Goal: Task Accomplishment & Management: Complete application form

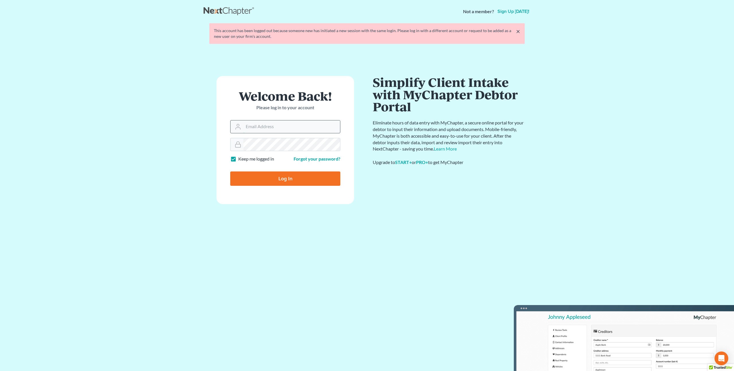
click at [284, 130] on input "Email Address" at bounding box center [292, 126] width 97 height 13
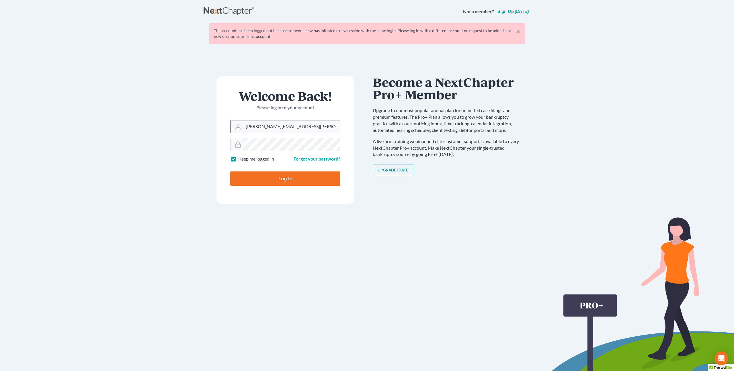
type input "[PERSON_NAME][EMAIL_ADDRESS][PERSON_NAME][DOMAIN_NAME]"
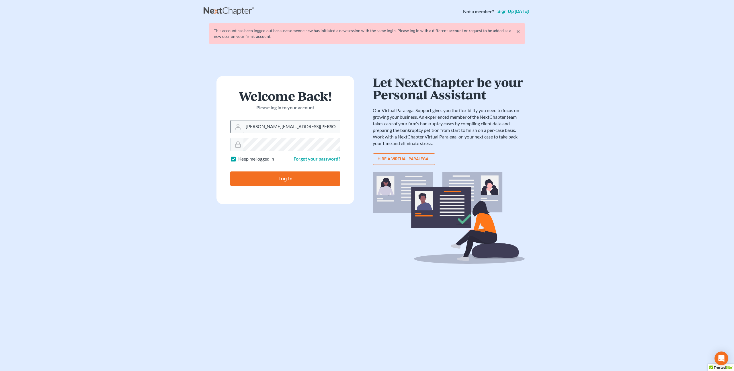
click at [230, 172] on input "Log In" at bounding box center [285, 179] width 110 height 14
type input "Thinking..."
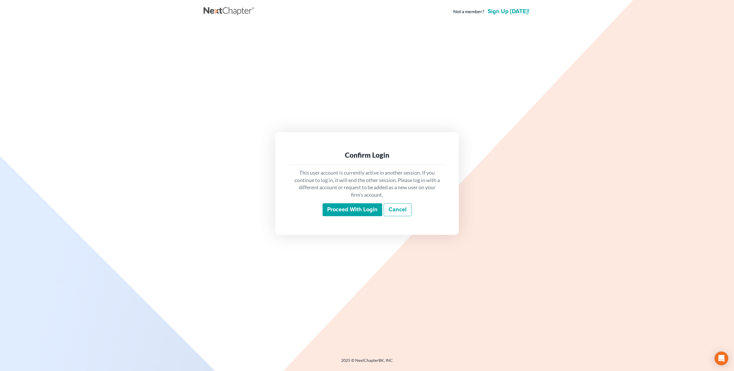
click at [341, 210] on input "Proceed with login" at bounding box center [353, 209] width 60 height 13
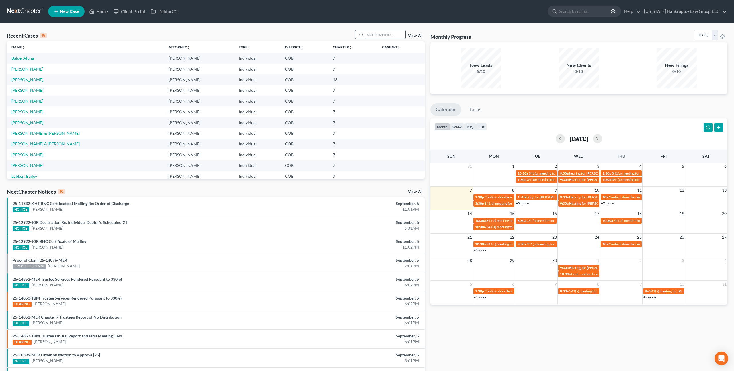
click at [376, 36] on input "search" at bounding box center [385, 34] width 40 height 8
click at [132, 12] on link "Client Portal" at bounding box center [129, 11] width 37 height 10
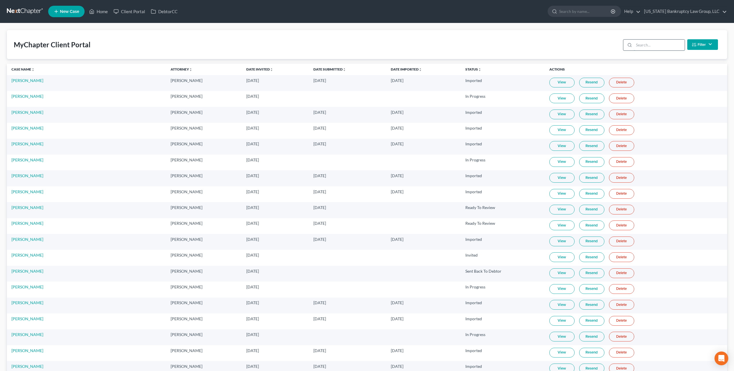
click at [647, 48] on input "search" at bounding box center [659, 45] width 51 height 11
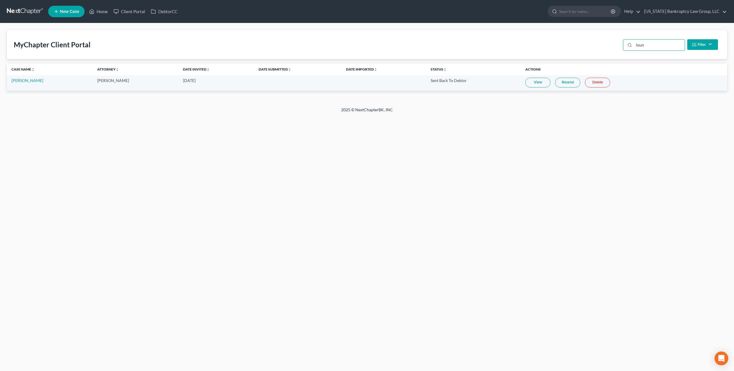
type input "loun"
click at [561, 84] on link "Resend" at bounding box center [567, 83] width 25 height 10
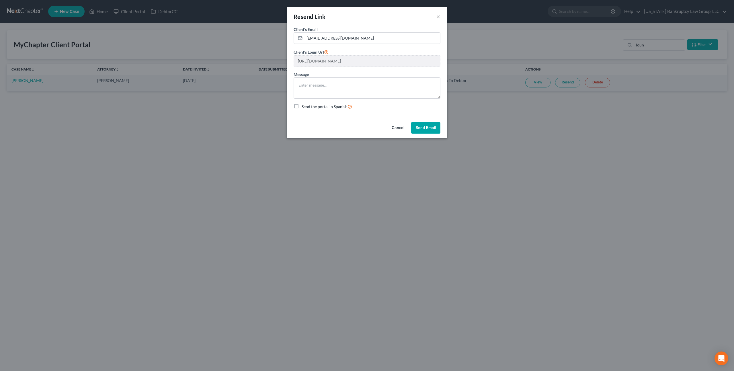
click at [426, 129] on button "Send Email" at bounding box center [425, 127] width 29 height 11
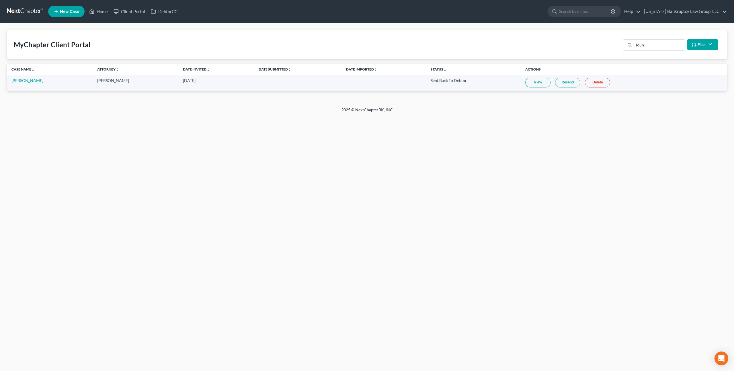
click at [570, 83] on link "Resend" at bounding box center [567, 83] width 25 height 10
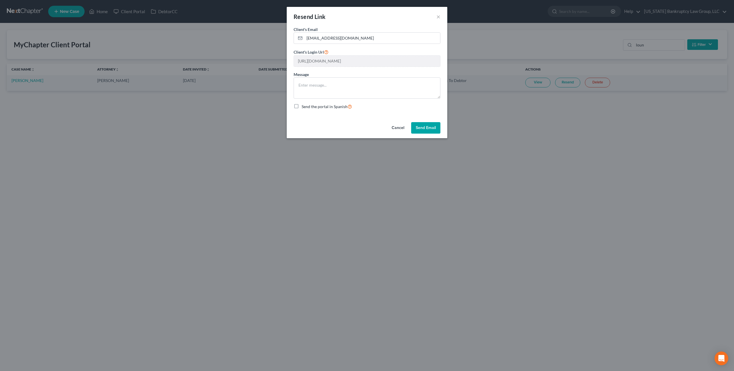
click at [426, 128] on button "Send Email" at bounding box center [425, 127] width 29 height 11
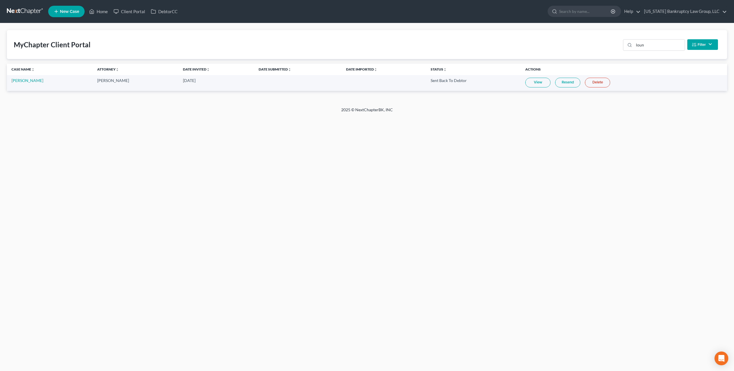
click at [29, 12] on link at bounding box center [25, 11] width 37 height 10
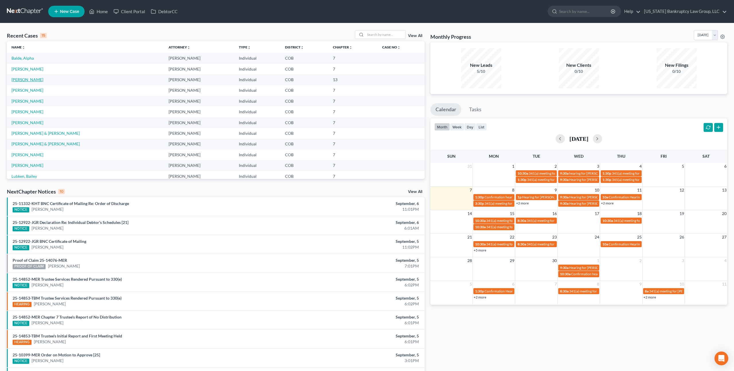
click at [24, 80] on link "White, Cody" at bounding box center [27, 79] width 32 height 5
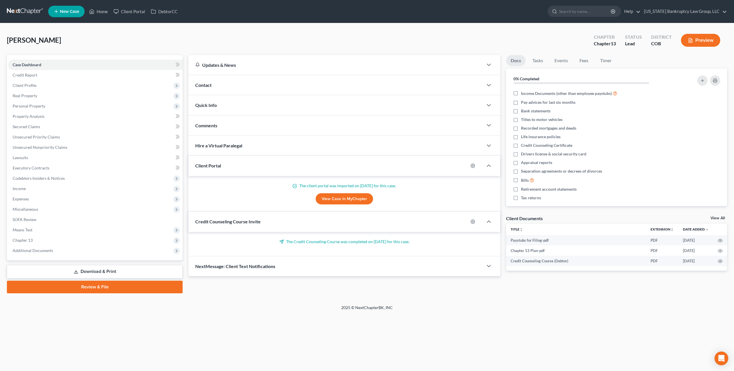
click at [122, 287] on link "Review & File" at bounding box center [95, 287] width 176 height 13
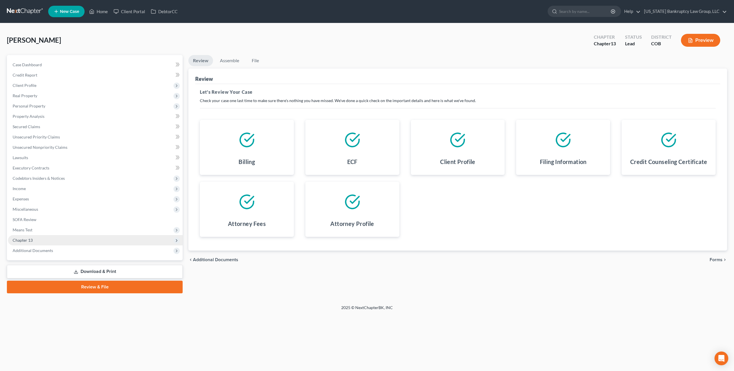
click at [79, 240] on span "Chapter 13" at bounding box center [95, 240] width 175 height 10
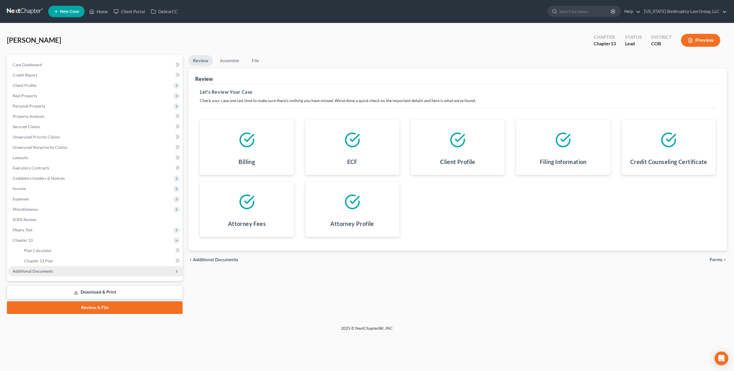
click at [60, 270] on span "Additional Documents" at bounding box center [95, 271] width 175 height 10
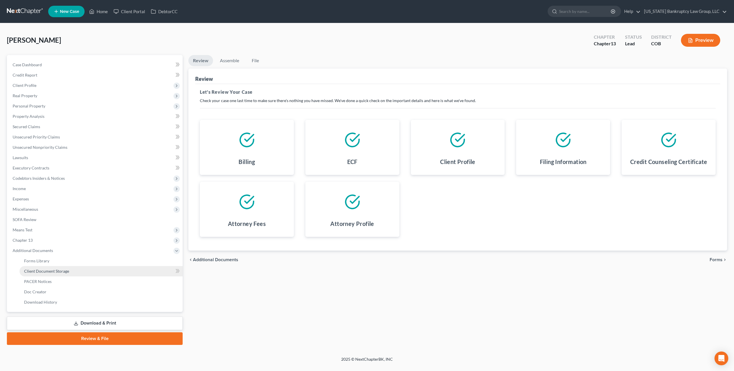
click at [63, 272] on span "Client Document Storage" at bounding box center [46, 271] width 45 height 5
select select "5"
select select "12"
select select "28"
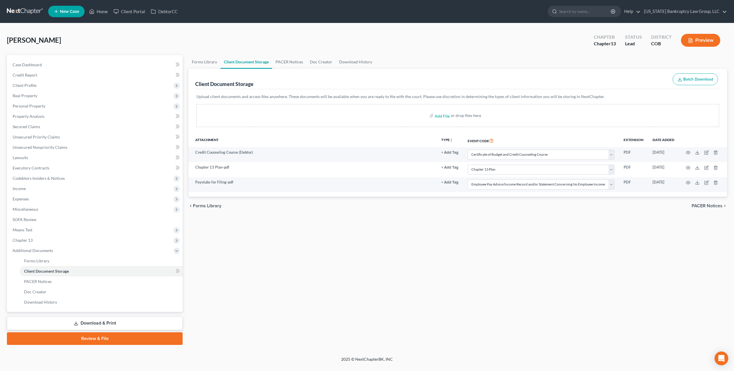
click at [105, 337] on link "Review & File" at bounding box center [95, 338] width 176 height 13
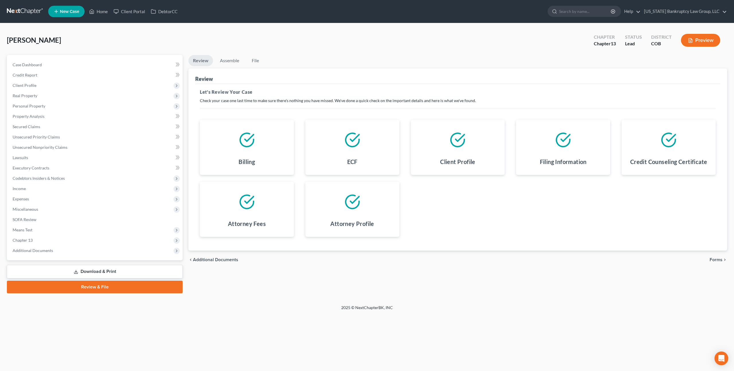
click at [713, 259] on span "Forms" at bounding box center [716, 260] width 13 height 5
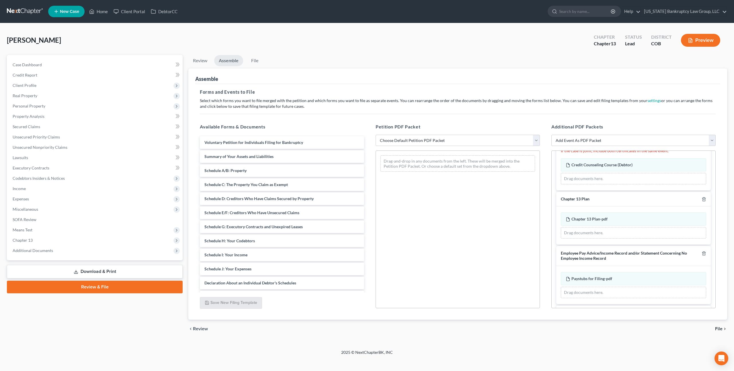
scroll to position [67, 0]
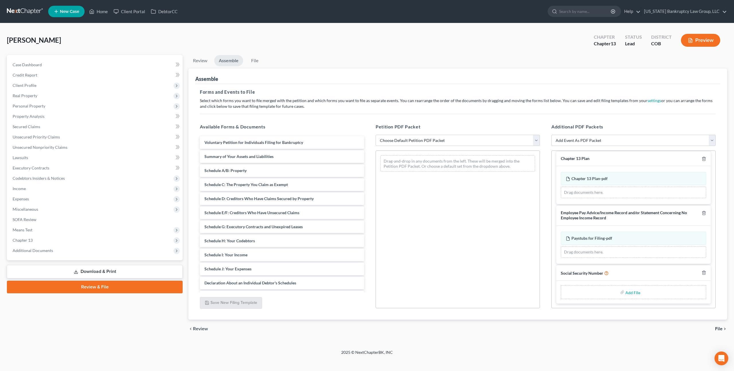
click at [631, 292] on input "file" at bounding box center [633, 292] width 14 height 10
type input "C:\fakepath\090725 Statement of Social Security Number.pdf"
click at [443, 135] on select "Choose Default Petition PDF Packet Emergency Filing (Voluntary Petition and Cre…" at bounding box center [458, 140] width 164 height 11
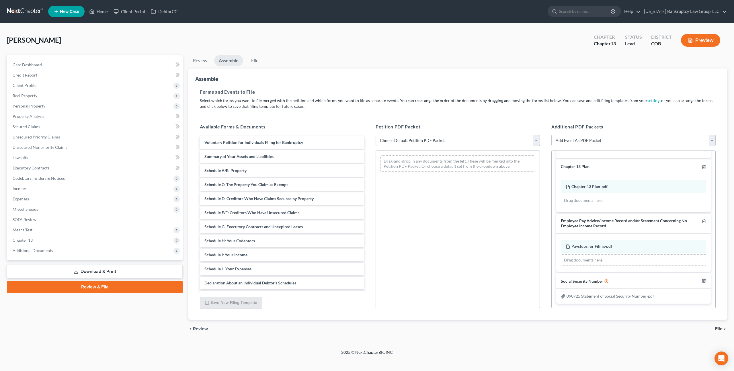
select select "1"
click at [376, 135] on select "Choose Default Petition PDF Packet Emergency Filing (Voluntary Petition and Cre…" at bounding box center [458, 140] width 164 height 11
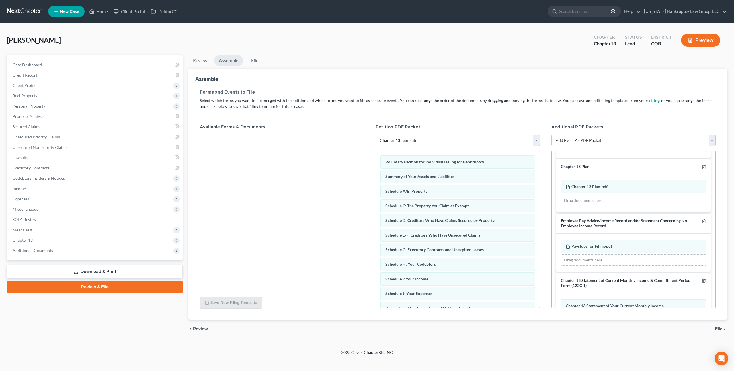
click at [718, 328] on span "File" at bounding box center [718, 329] width 7 height 5
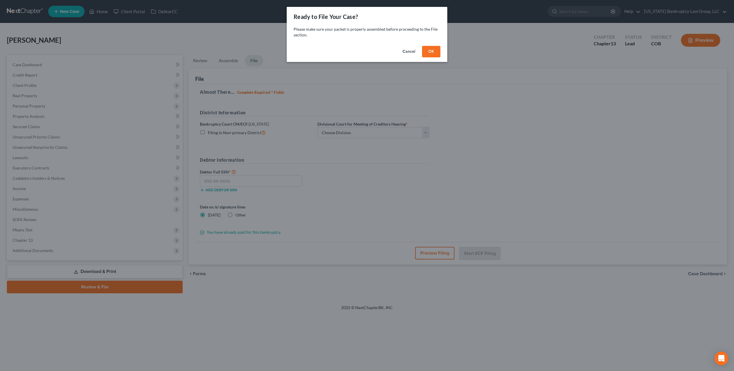
click at [431, 47] on button "OK" at bounding box center [431, 51] width 18 height 11
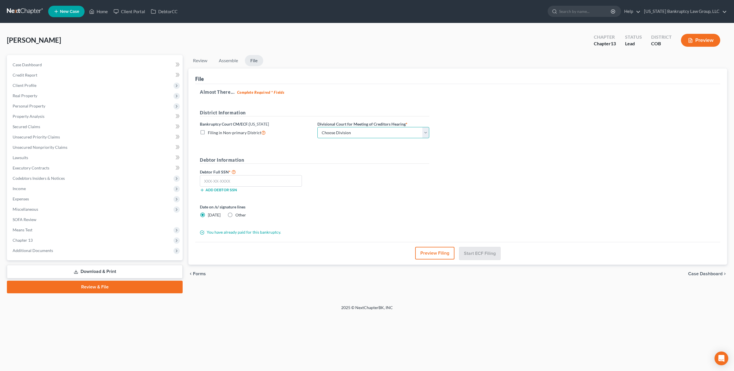
click at [371, 133] on select "Choose Division [GEOGRAPHIC_DATA]" at bounding box center [374, 132] width 112 height 11
select select "0"
click at [318, 127] on select "Choose Division [GEOGRAPHIC_DATA]" at bounding box center [374, 132] width 112 height 11
click at [239, 182] on input "text" at bounding box center [251, 180] width 102 height 11
type input "488-13-8451"
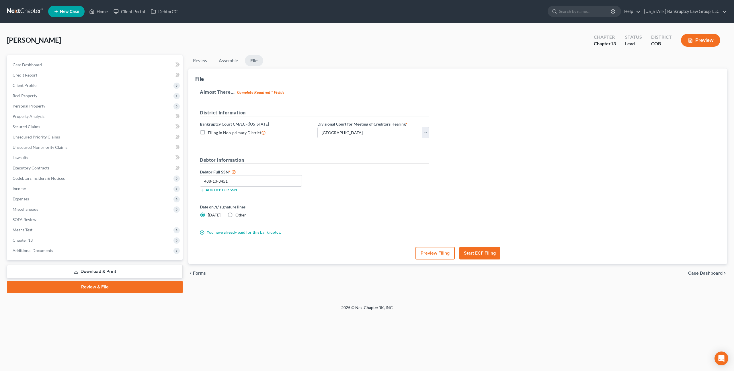
click at [484, 254] on button "Start ECF Filing" at bounding box center [479, 253] width 41 height 13
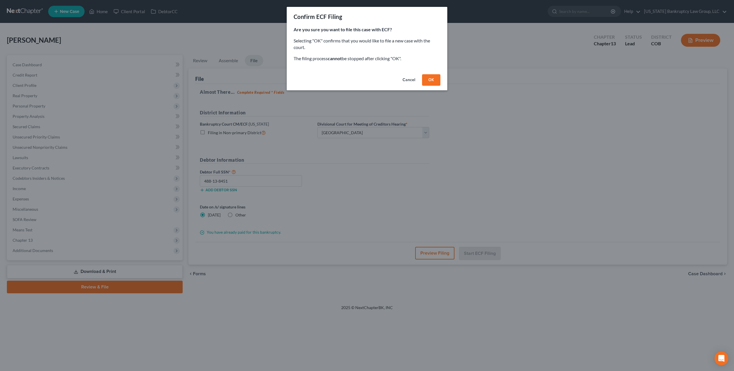
click at [433, 82] on button "OK" at bounding box center [431, 79] width 18 height 11
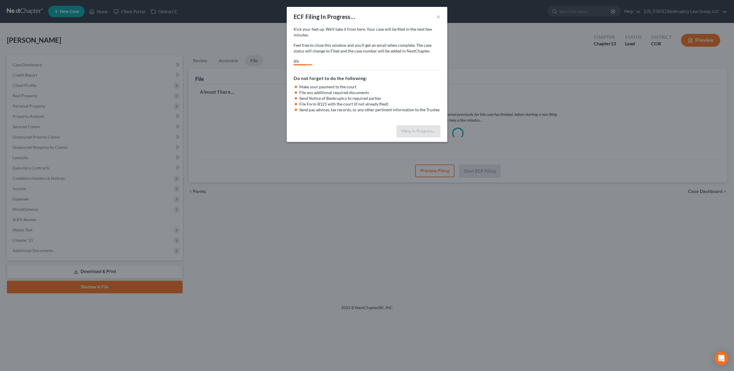
click at [393, 73] on div "Do not forget to do the following: Make your payment to the court File any addi…" at bounding box center [367, 91] width 147 height 43
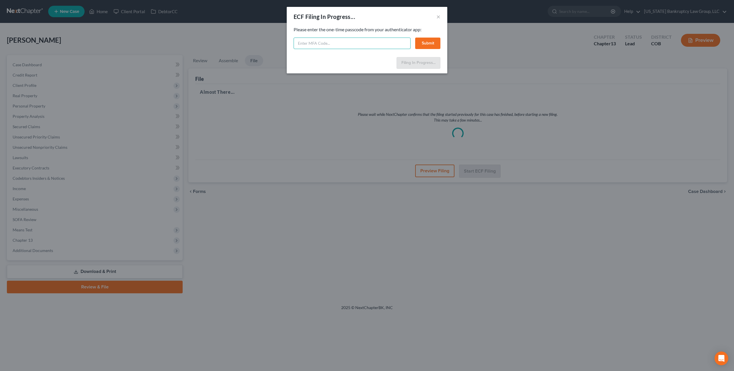
click at [384, 43] on input "text" at bounding box center [352, 43] width 117 height 11
type input "318653"
click at [432, 45] on button "Submit" at bounding box center [427, 43] width 25 height 11
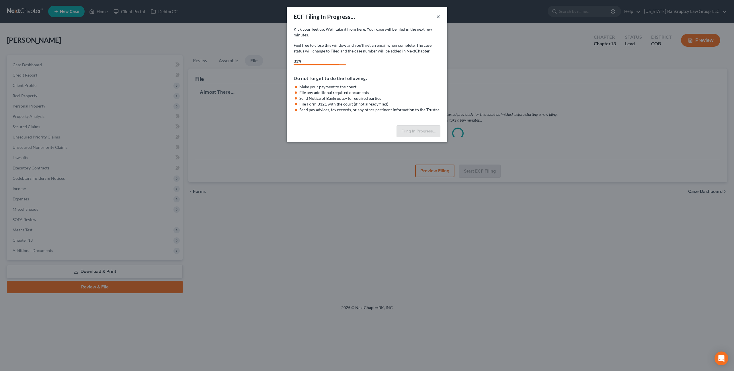
click at [439, 17] on button "×" at bounding box center [439, 16] width 4 height 7
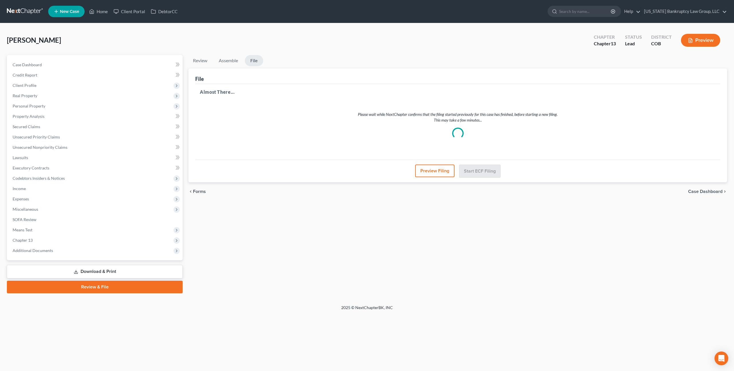
click at [25, 11] on link at bounding box center [25, 11] width 37 height 10
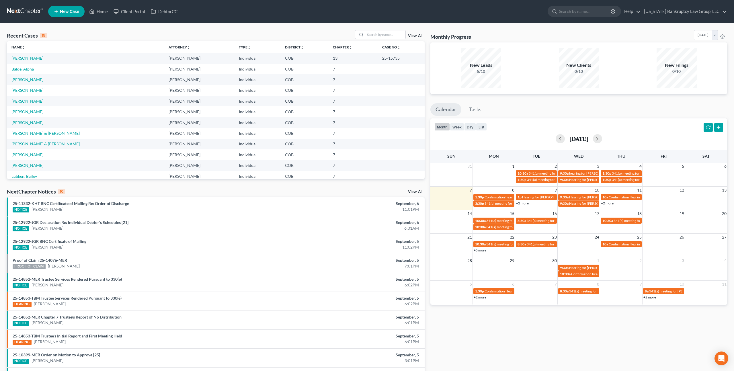
click at [27, 67] on link "Balde, Alpha" at bounding box center [22, 69] width 22 height 5
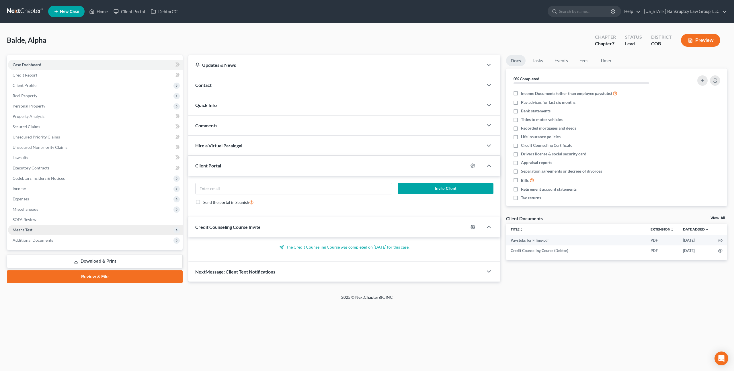
click at [44, 231] on span "Means Test" at bounding box center [95, 230] width 175 height 10
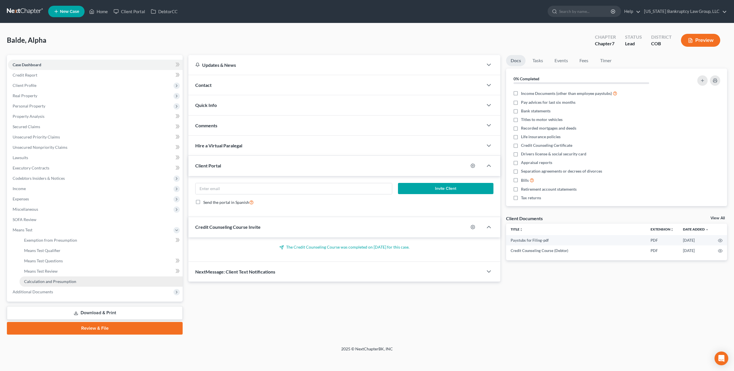
click at [58, 281] on span "Calculation and Presumption" at bounding box center [50, 281] width 52 height 5
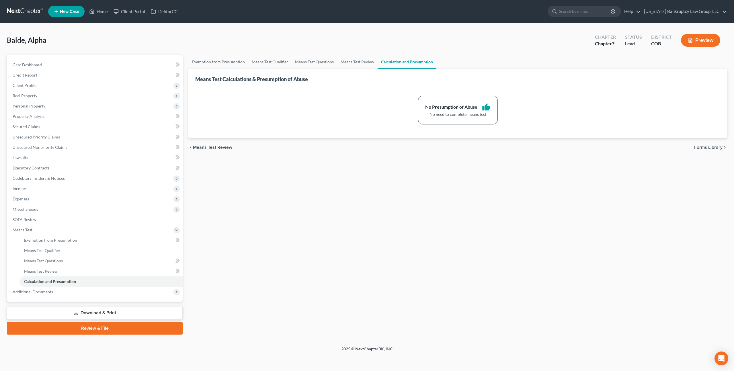
click at [108, 328] on link "Review & File" at bounding box center [95, 328] width 176 height 13
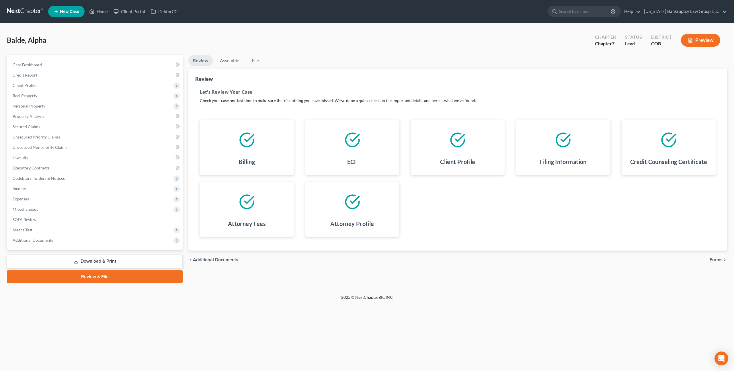
click at [722, 262] on span "Forms" at bounding box center [716, 260] width 13 height 5
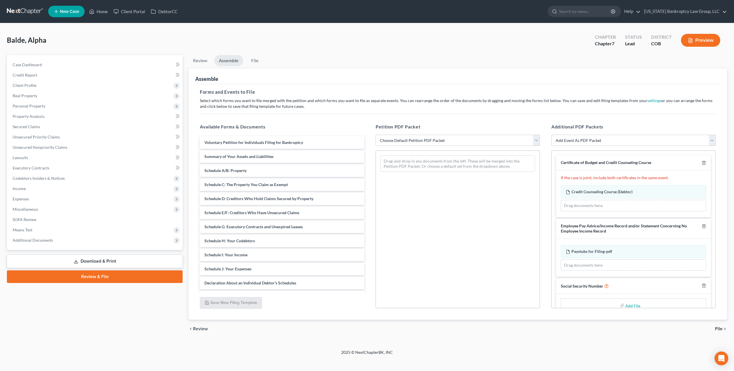
scroll to position [13, 0]
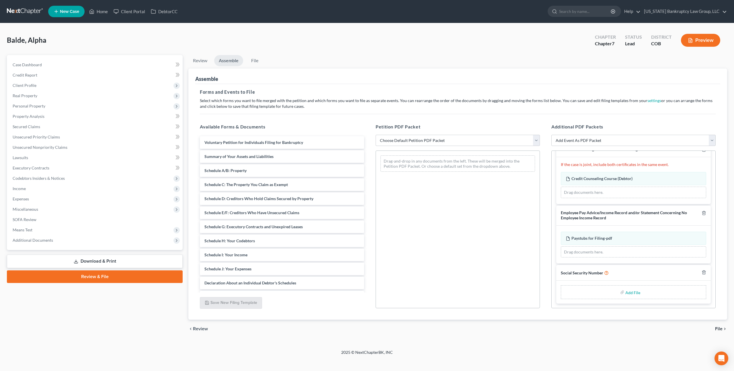
click at [633, 292] on input "file" at bounding box center [633, 292] width 14 height 10
type input "C:\fakepath\090725 Statement of Social Security Number.pdf"
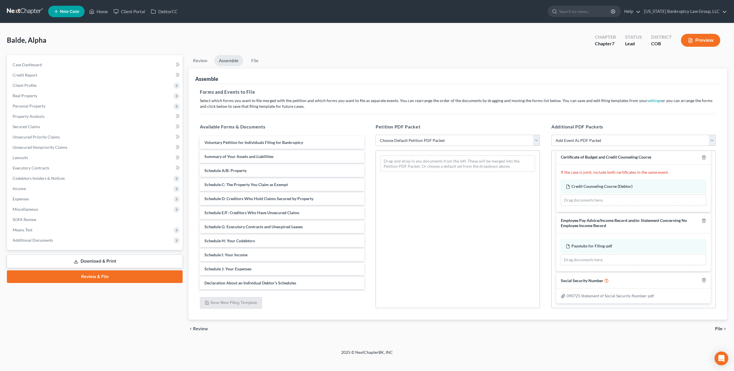
scroll to position [5, 0]
click at [431, 141] on select "Choose Default Petition PDF Packet Emergency Filing (Voluntary Petition and Cre…" at bounding box center [458, 140] width 164 height 11
select select "1"
click at [376, 135] on select "Choose Default Petition PDF Packet Emergency Filing (Voluntary Petition and Cre…" at bounding box center [458, 140] width 164 height 11
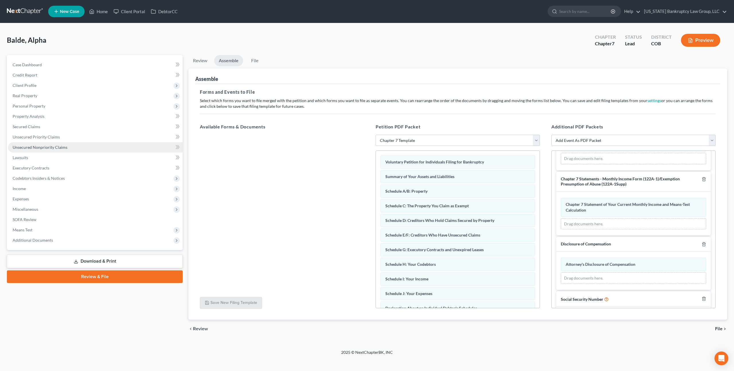
scroll to position [179, 0]
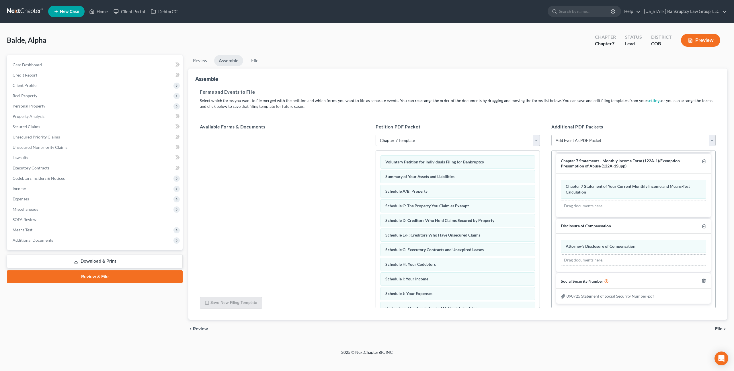
click at [718, 327] on span "File" at bounding box center [718, 329] width 7 height 5
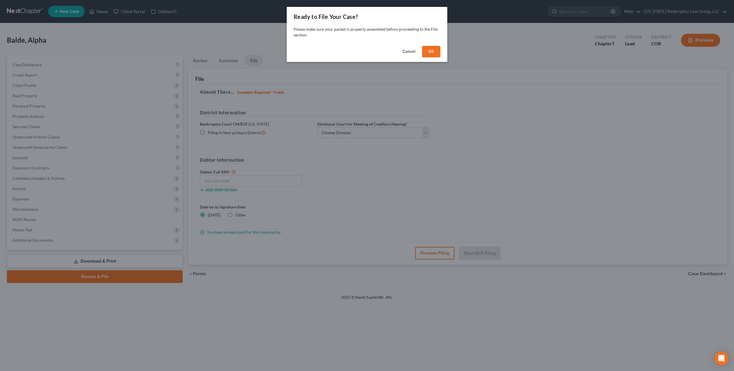
click at [434, 56] on button "OK" at bounding box center [431, 51] width 18 height 11
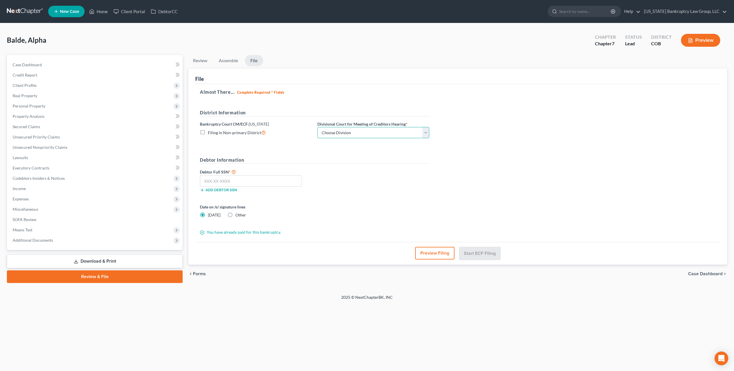
click at [383, 133] on select "Choose Division [GEOGRAPHIC_DATA]" at bounding box center [374, 132] width 112 height 11
select select "0"
click at [318, 127] on select "Choose Division [GEOGRAPHIC_DATA]" at bounding box center [374, 132] width 112 height 11
click at [264, 182] on input "text" at bounding box center [251, 180] width 102 height 11
type input "652-58-7898"
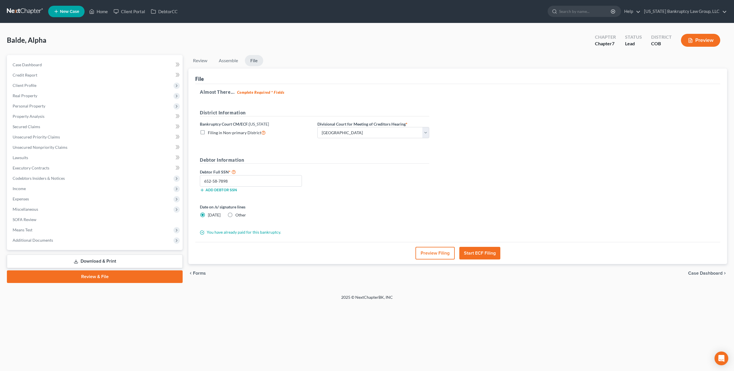
click at [484, 252] on button "Start ECF Filing" at bounding box center [479, 253] width 41 height 13
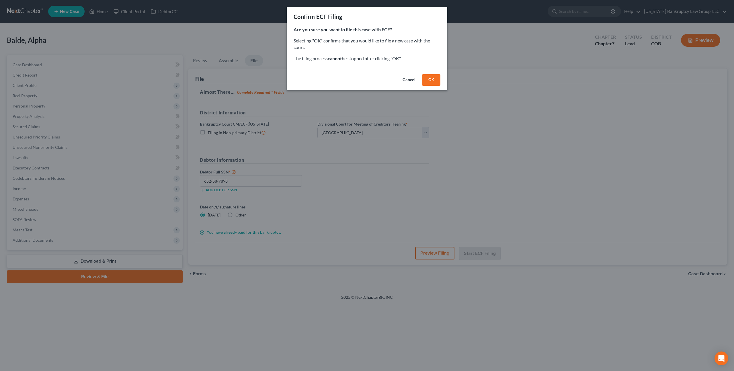
click at [435, 77] on button "OK" at bounding box center [431, 79] width 18 height 11
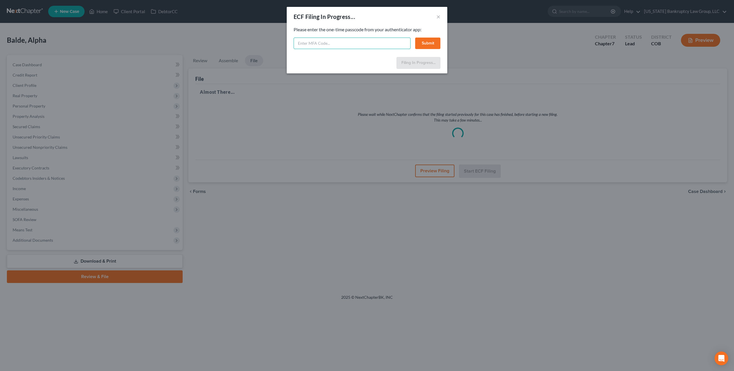
click at [340, 45] on input "text" at bounding box center [352, 43] width 117 height 11
type input "408913"
click at [424, 44] on button "Submit" at bounding box center [427, 43] width 25 height 11
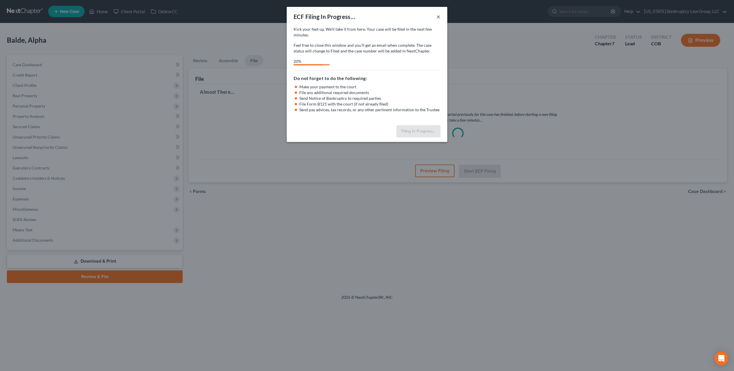
click at [439, 17] on button "×" at bounding box center [439, 16] width 4 height 7
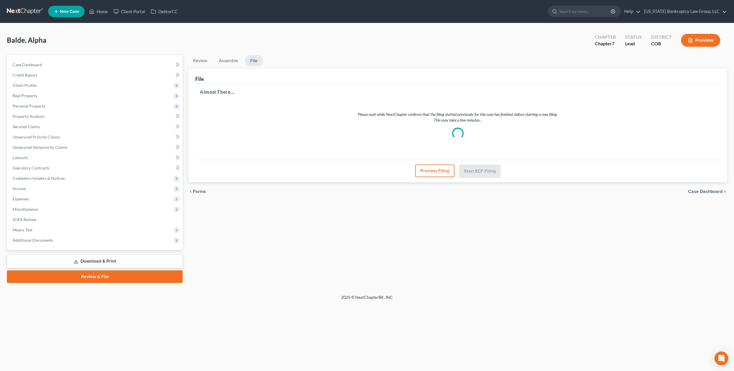
click at [29, 11] on link at bounding box center [25, 11] width 37 height 10
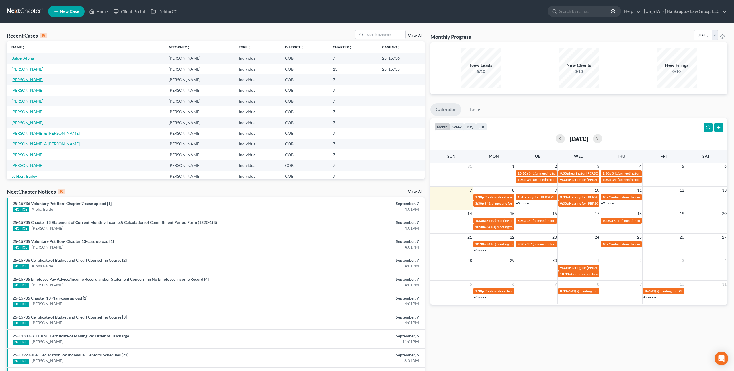
click at [27, 81] on link "[PERSON_NAME]" at bounding box center [27, 79] width 32 height 5
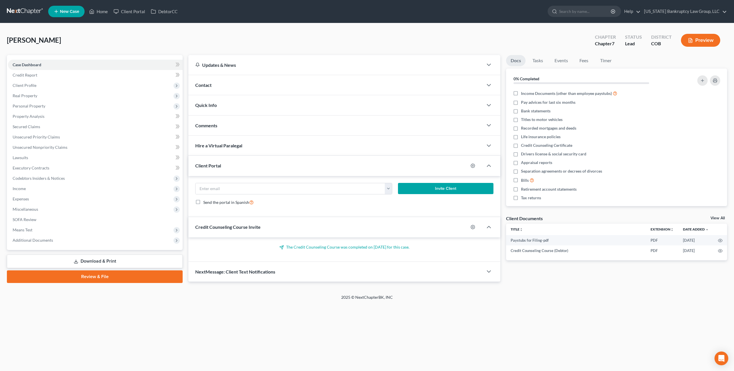
click at [106, 275] on link "Review & File" at bounding box center [95, 276] width 176 height 13
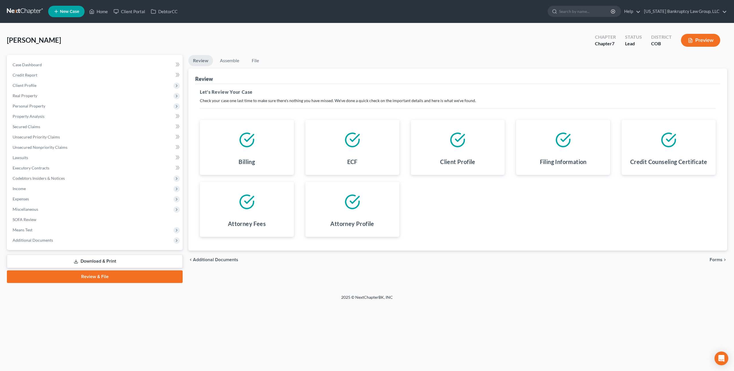
click at [714, 260] on span "Forms" at bounding box center [716, 260] width 13 height 5
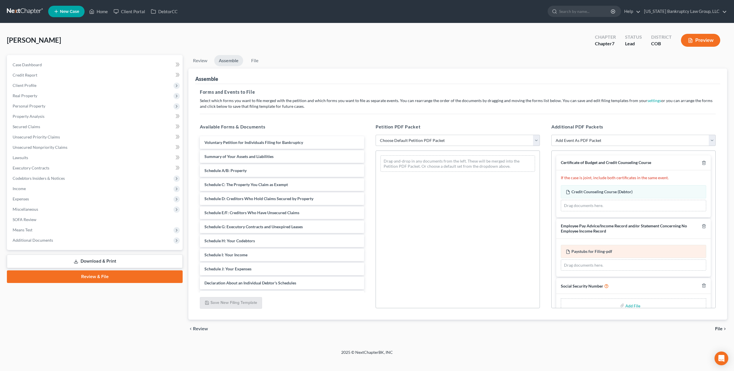
scroll to position [13, 0]
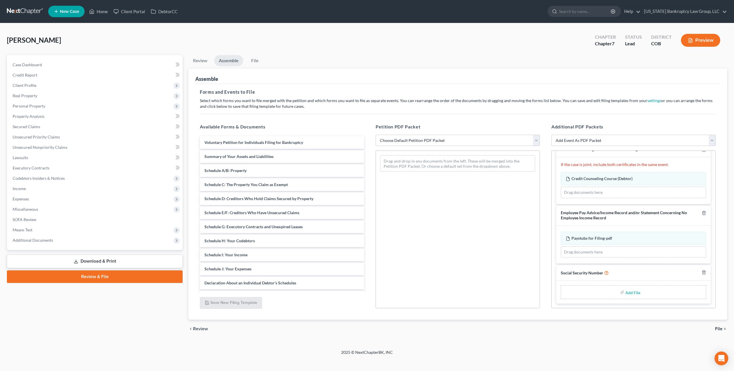
click at [632, 293] on input "file" at bounding box center [633, 292] width 14 height 10
type input "C:\fakepath\090725 Statement of Social Security Number.pdf"
click at [435, 140] on select "Choose Default Petition PDF Packet Emergency Filing (Voluntary Petition and Cre…" at bounding box center [458, 140] width 164 height 11
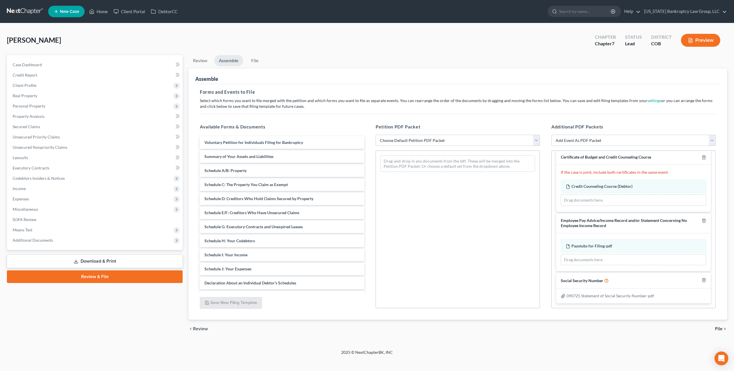
scroll to position [5, 0]
click at [376, 135] on select "Choose Default Petition PDF Packet Emergency Filing (Voluntary Petition and Cre…" at bounding box center [458, 140] width 164 height 11
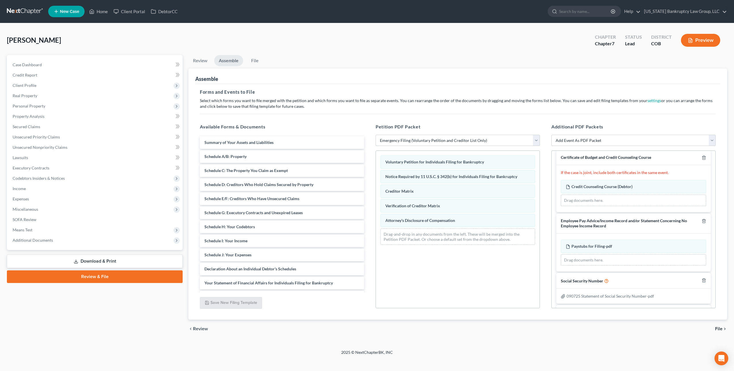
click at [435, 139] on select "Choose Default Petition PDF Packet Emergency Filing (Voluntary Petition and Cre…" at bounding box center [458, 140] width 164 height 11
select select "1"
click at [376, 135] on select "Choose Default Petition PDF Packet Emergency Filing (Voluntary Petition and Cre…" at bounding box center [458, 140] width 164 height 11
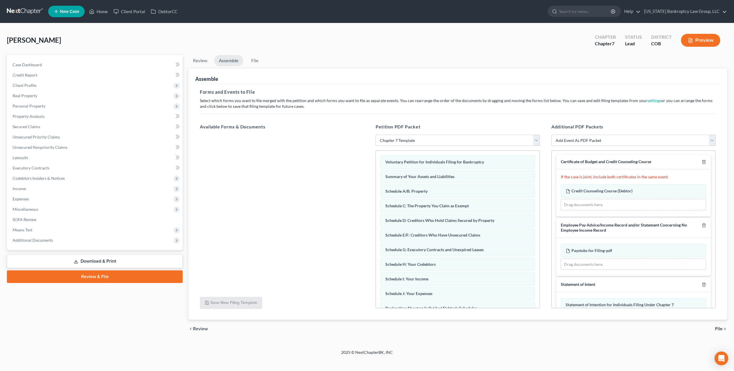
scroll to position [0, 0]
click at [721, 329] on span "File" at bounding box center [718, 329] width 7 height 5
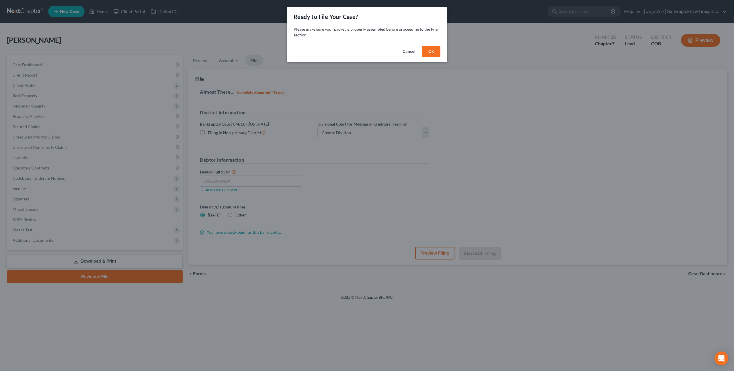
click at [431, 51] on button "OK" at bounding box center [431, 51] width 18 height 11
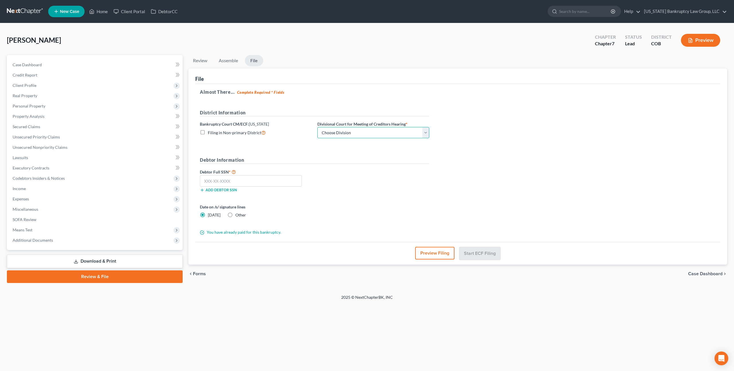
click at [373, 134] on select "Choose Division Denver" at bounding box center [374, 132] width 112 height 11
select select "0"
click at [318, 127] on select "Choose Division Denver" at bounding box center [374, 132] width 112 height 11
click at [230, 179] on input "text" at bounding box center [251, 180] width 102 height 11
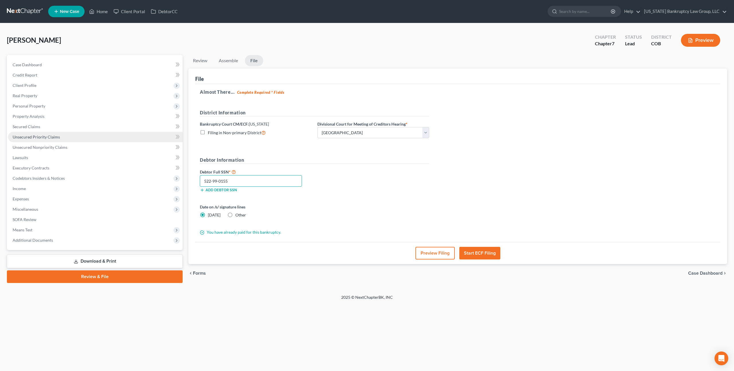
type input "522-99-0155"
click at [473, 253] on button "Start ECF Filing" at bounding box center [479, 253] width 41 height 13
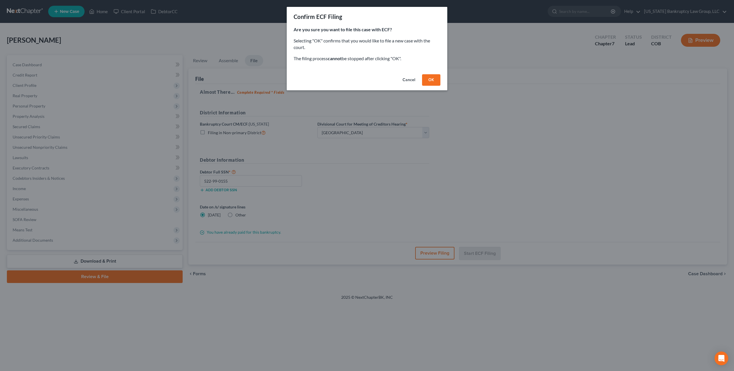
click at [431, 80] on button "OK" at bounding box center [431, 79] width 18 height 11
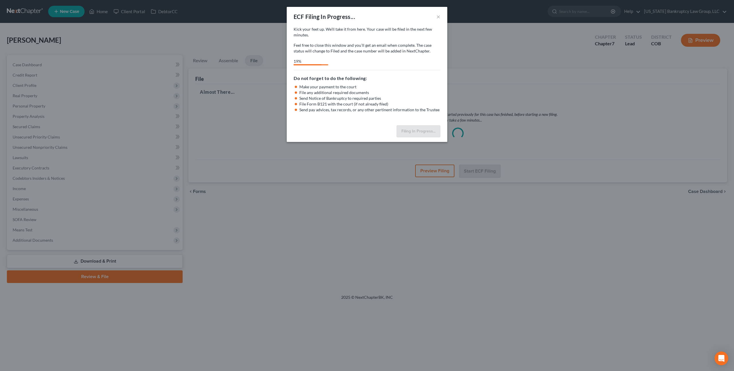
select select "0"
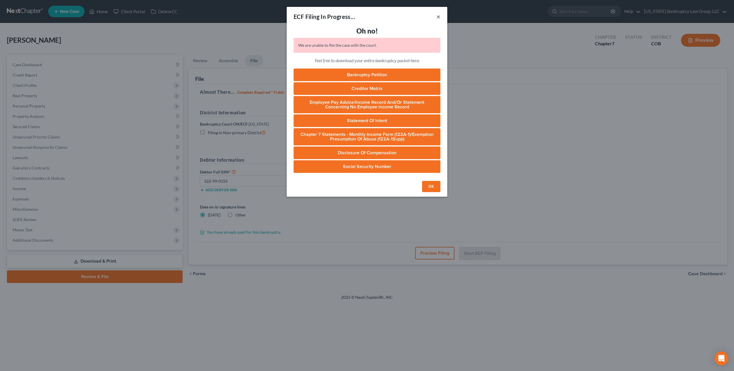
click at [439, 18] on button "×" at bounding box center [439, 16] width 4 height 7
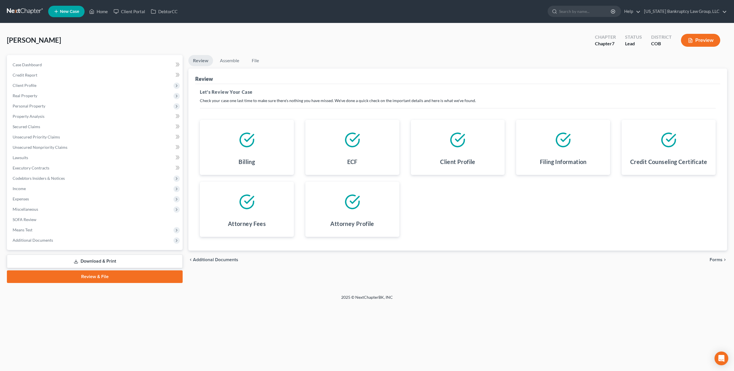
click at [718, 260] on span "Forms" at bounding box center [716, 260] width 13 height 5
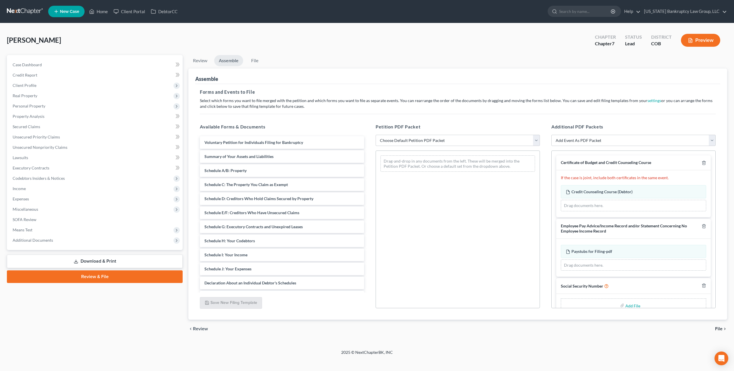
scroll to position [13, 0]
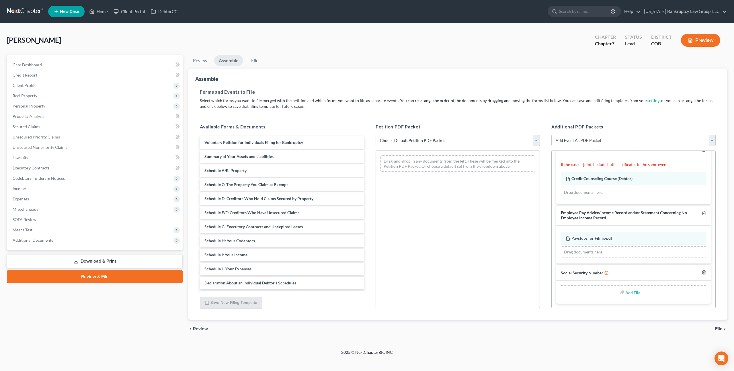
click at [631, 291] on input "file" at bounding box center [633, 292] width 14 height 10
type input "C:\fakepath\090725 Statement of Social Security Number.pdf"
click at [434, 139] on select "Choose Default Petition PDF Packet Emergency Filing (Voluntary Petition and Cre…" at bounding box center [458, 140] width 164 height 11
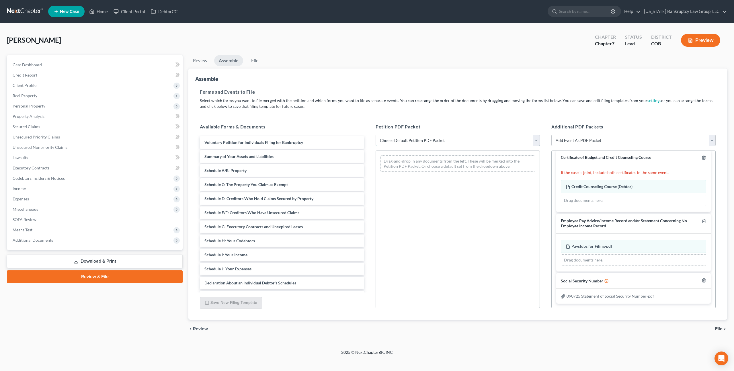
select select "1"
click at [376, 135] on select "Choose Default Petition PDF Packet Emergency Filing (Voluntary Petition and Cre…" at bounding box center [458, 140] width 164 height 11
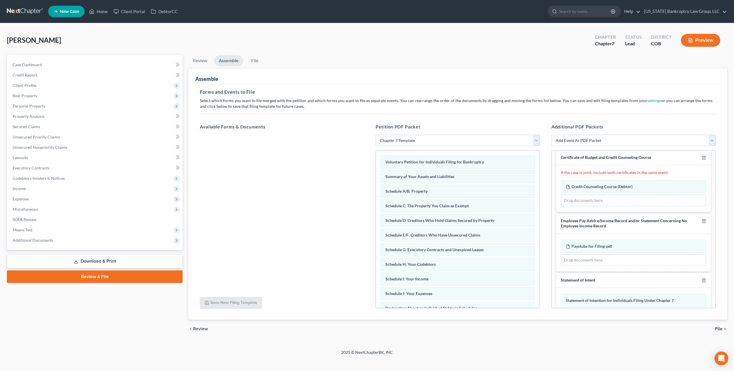
click at [718, 329] on span "File" at bounding box center [718, 329] width 7 height 5
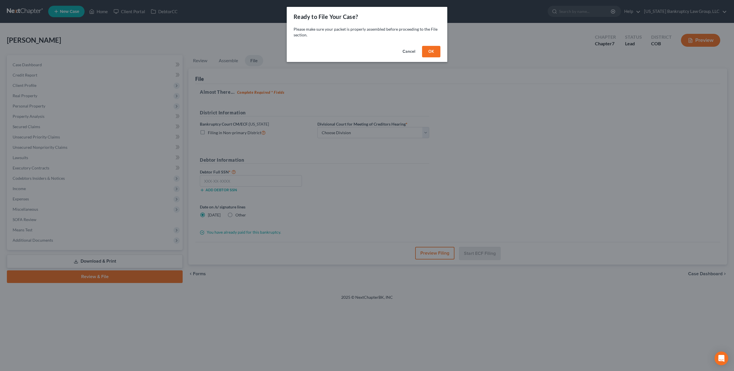
click at [436, 47] on button "OK" at bounding box center [431, 51] width 18 height 11
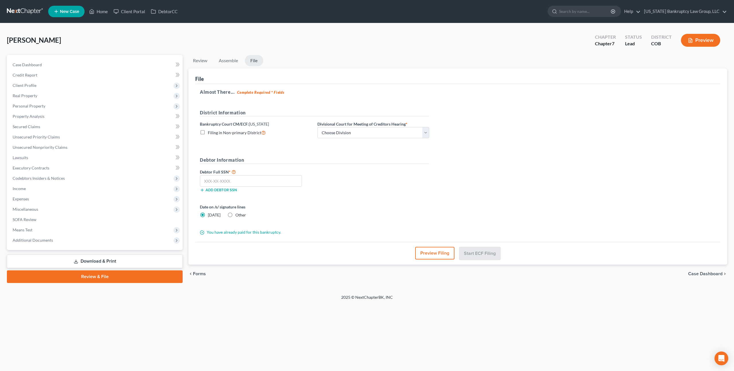
click at [389, 138] on div "District Information Bankruptcy Court CM/ECF: [US_STATE] Filing in Non-primary …" at bounding box center [314, 126] width 235 height 34
click at [389, 133] on select "Choose Division [GEOGRAPHIC_DATA]" at bounding box center [374, 132] width 112 height 11
select select "0"
click at [318, 127] on select "Choose Division [GEOGRAPHIC_DATA]" at bounding box center [374, 132] width 112 height 11
click at [284, 183] on input "text" at bounding box center [251, 180] width 102 height 11
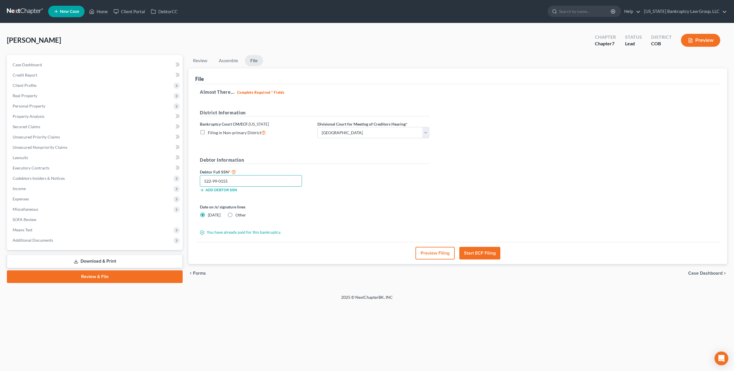
type input "522-99-0155"
click at [478, 252] on button "Start ECF Filing" at bounding box center [479, 253] width 41 height 13
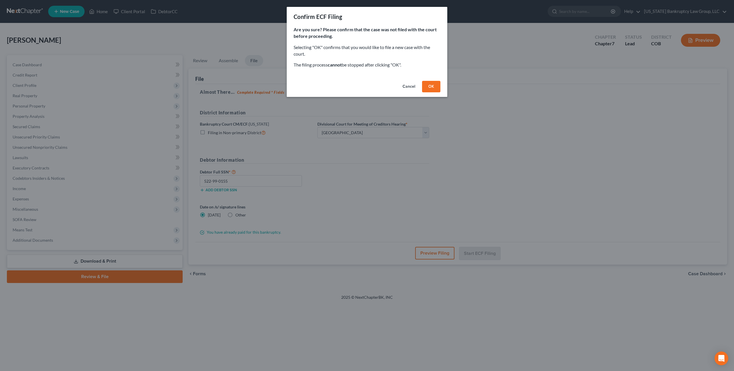
click at [431, 87] on button "OK" at bounding box center [431, 86] width 18 height 11
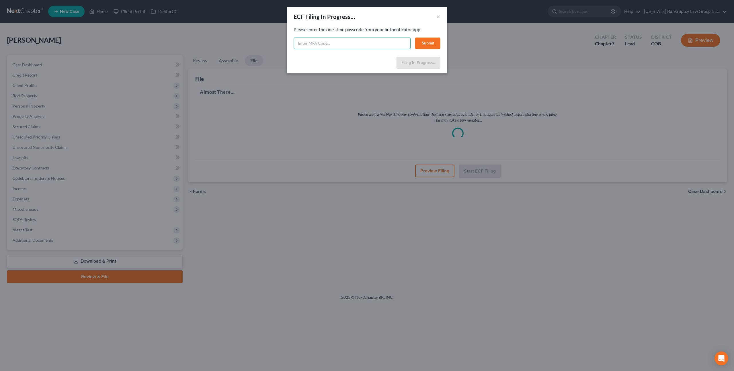
click at [338, 47] on input "text" at bounding box center [352, 43] width 117 height 11
type input "346951"
click at [428, 46] on button "Submit" at bounding box center [427, 43] width 25 height 11
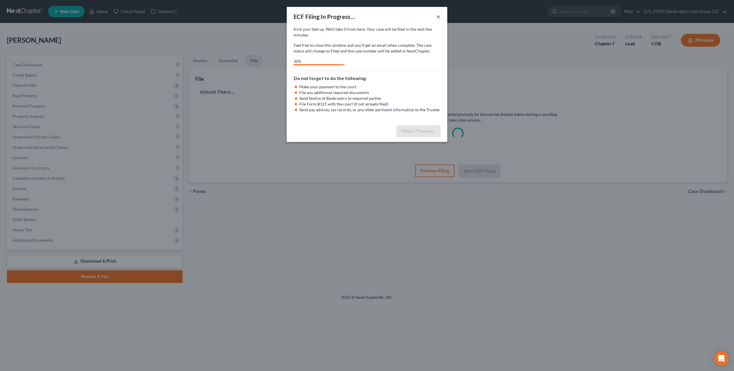
click at [440, 15] on button "×" at bounding box center [439, 16] width 4 height 7
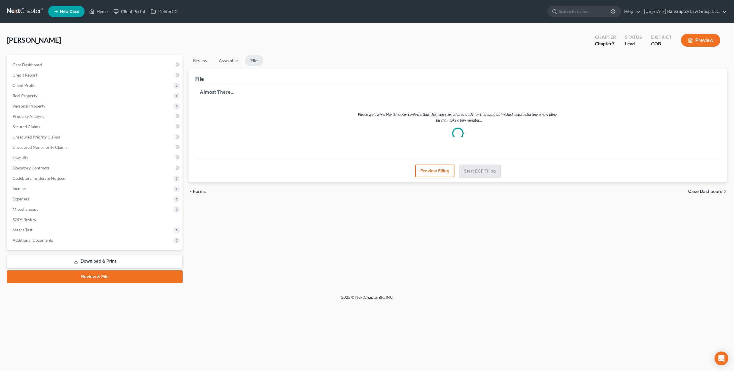
click at [32, 11] on link at bounding box center [25, 11] width 37 height 10
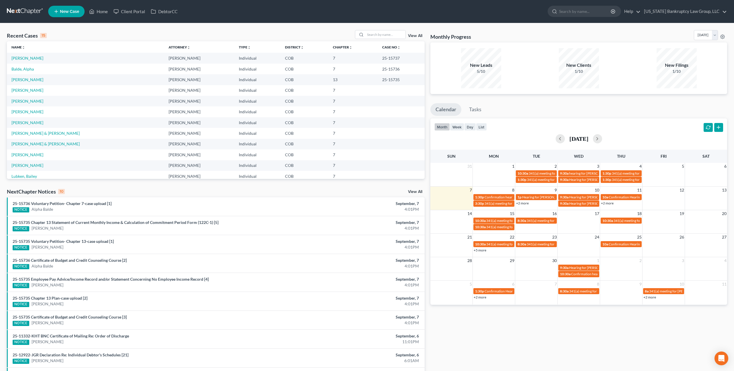
click at [28, 65] on td "Balde, Alpha" at bounding box center [85, 69] width 157 height 11
click at [28, 68] on link "Balde, Alpha" at bounding box center [22, 69] width 22 height 5
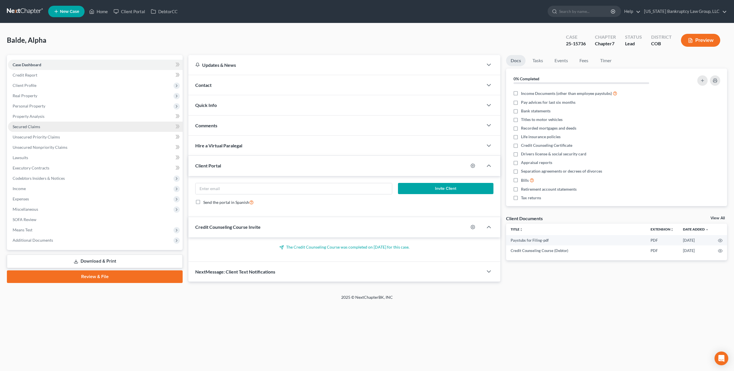
click at [34, 129] on link "Secured Claims" at bounding box center [95, 127] width 175 height 10
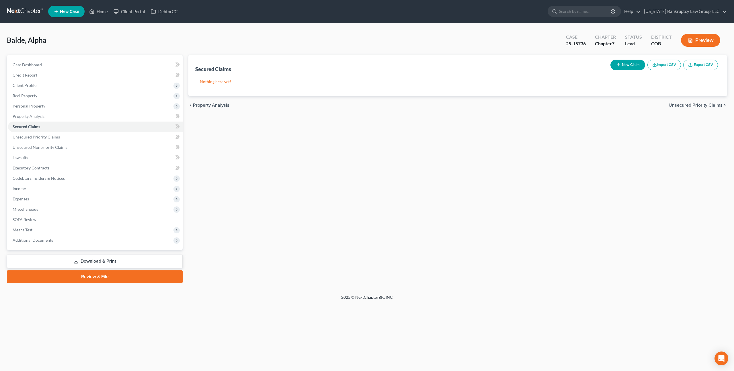
click at [26, 12] on link at bounding box center [25, 11] width 37 height 10
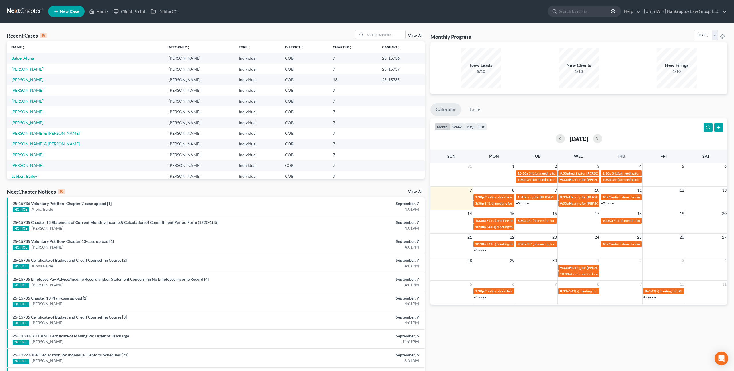
click at [29, 90] on link "[PERSON_NAME]" at bounding box center [27, 90] width 32 height 5
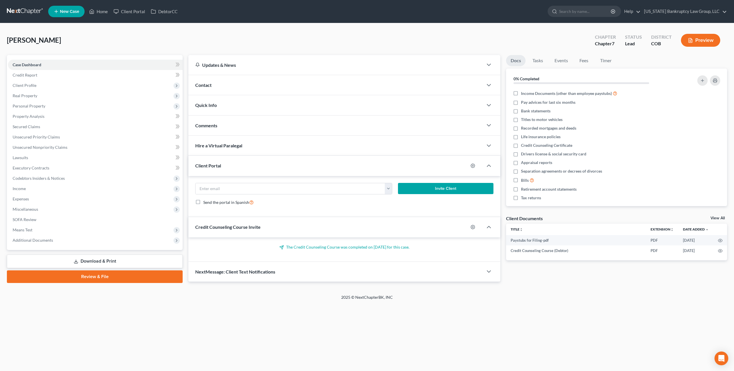
click at [106, 276] on link "Review & File" at bounding box center [95, 276] width 176 height 13
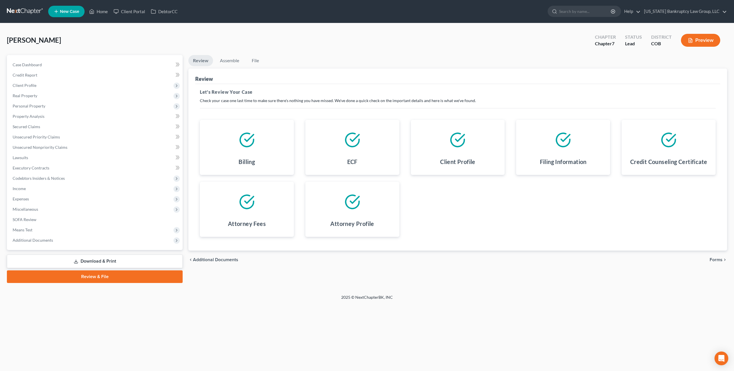
click at [716, 260] on span "Forms" at bounding box center [716, 260] width 13 height 5
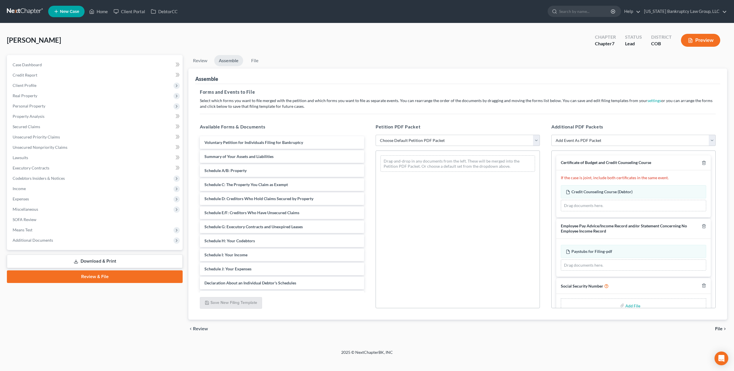
scroll to position [13, 0]
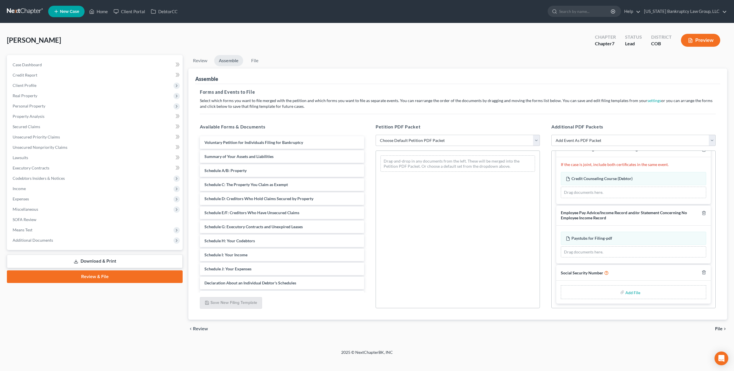
click at [634, 292] on input "file" at bounding box center [633, 292] width 14 height 10
type input "C:\fakepath\090725 Statement of Social Security Number.pdf"
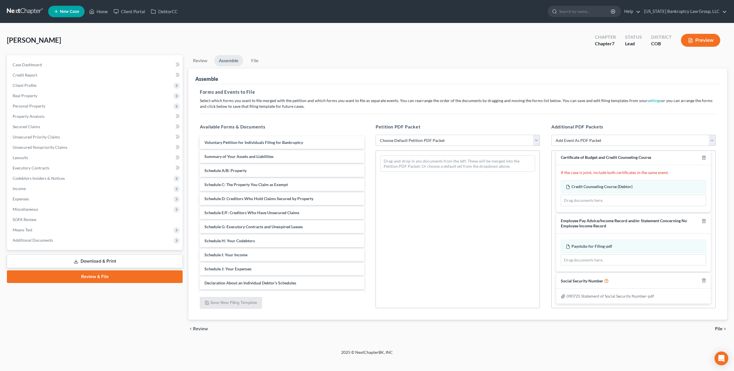
click at [460, 141] on select "Choose Default Petition PDF Packet Emergency Filing (Voluntary Petition and Cre…" at bounding box center [458, 140] width 164 height 11
select select "1"
click at [376, 135] on select "Choose Default Petition PDF Packet Emergency Filing (Voluntary Petition and Cre…" at bounding box center [458, 140] width 164 height 11
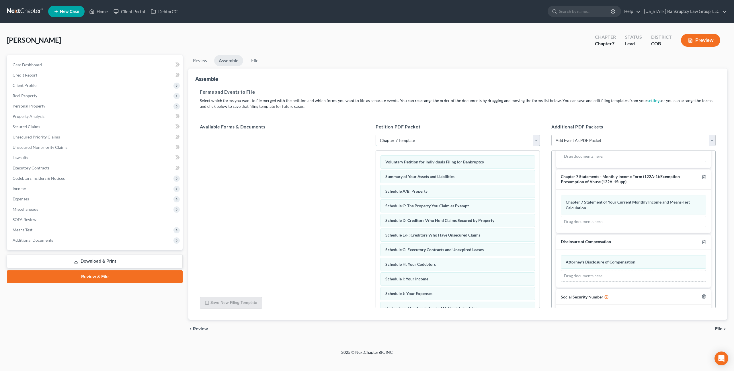
scroll to position [179, 0]
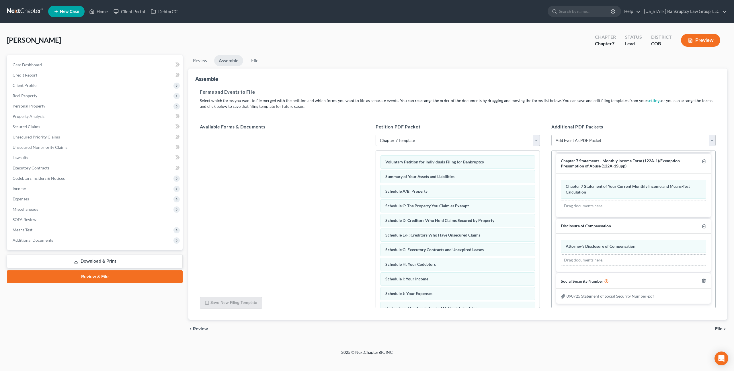
click at [718, 327] on span "File" at bounding box center [718, 329] width 7 height 5
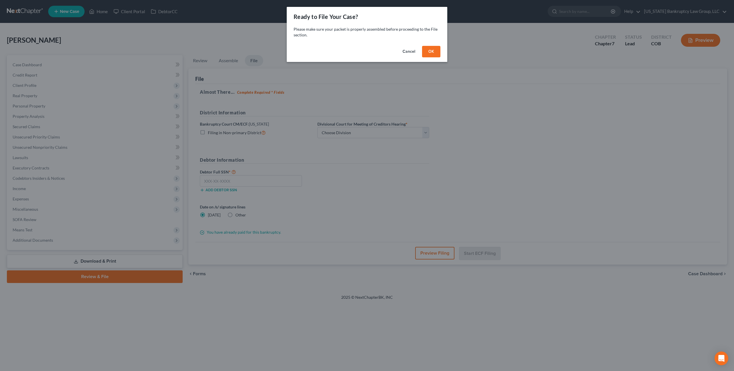
click at [429, 54] on button "OK" at bounding box center [431, 51] width 18 height 11
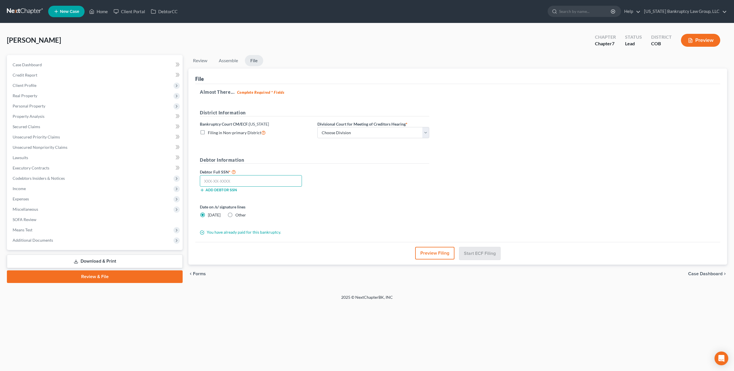
click at [221, 182] on input "text" at bounding box center [251, 180] width 102 height 11
type input "624-82-5784"
click at [404, 130] on select "Choose Division [GEOGRAPHIC_DATA]" at bounding box center [374, 132] width 112 height 11
select select "0"
click at [318, 127] on select "Choose Division [GEOGRAPHIC_DATA]" at bounding box center [374, 132] width 112 height 11
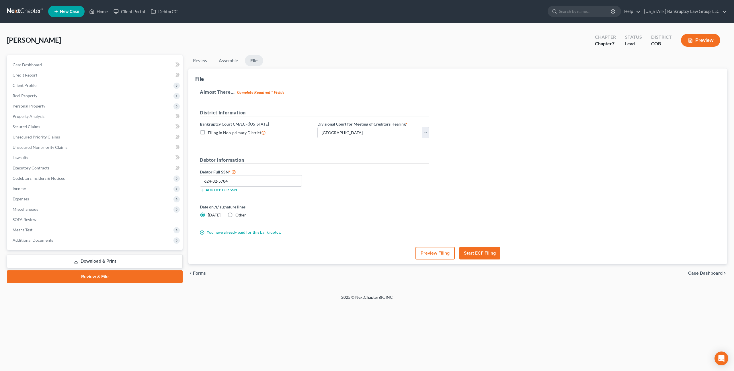
click at [475, 251] on button "Start ECF Filing" at bounding box center [479, 253] width 41 height 13
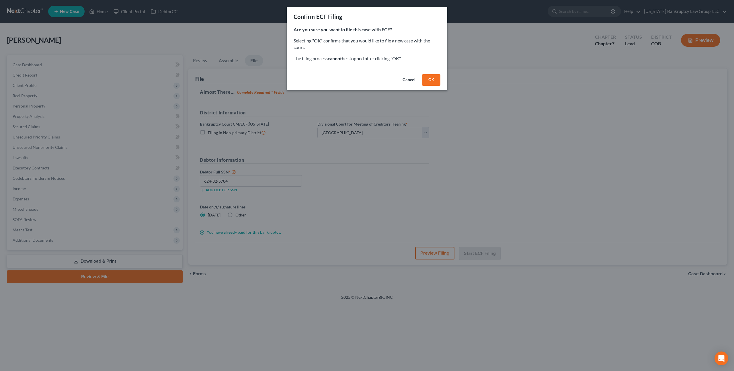
click at [429, 79] on button "OK" at bounding box center [431, 79] width 18 height 11
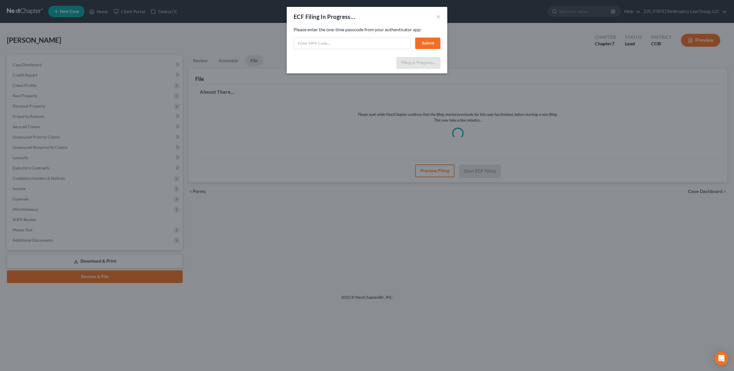
select select "0"
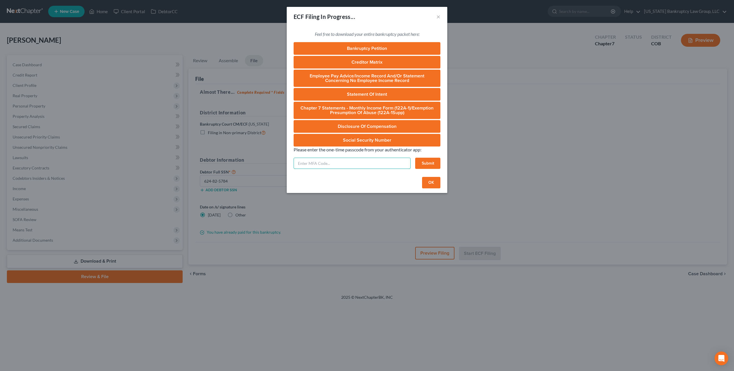
click at [371, 162] on input "text" at bounding box center [352, 163] width 117 height 11
type input "654865"
click at [431, 165] on button "Submit" at bounding box center [427, 163] width 25 height 11
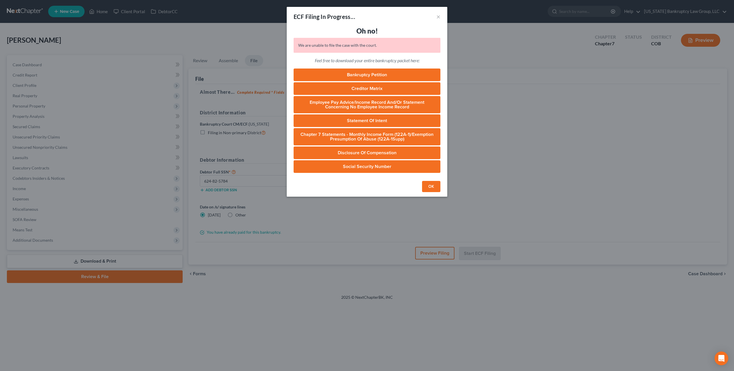
click at [429, 188] on button "OK" at bounding box center [431, 186] width 18 height 11
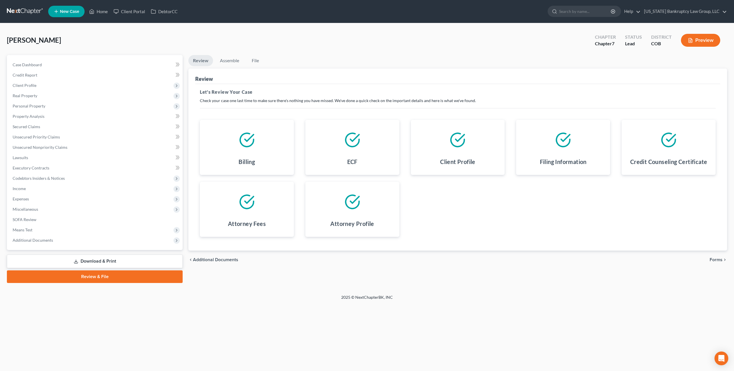
click at [714, 258] on span "Forms" at bounding box center [716, 260] width 13 height 5
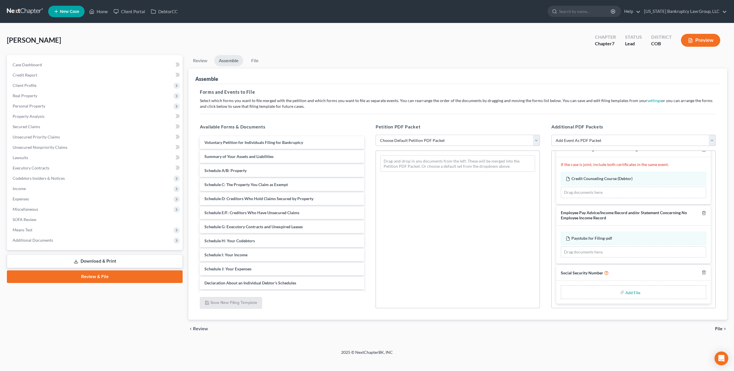
scroll to position [13, 0]
click at [632, 292] on input "file" at bounding box center [633, 292] width 14 height 10
type input "C:\fakepath\090725 Statement of Social Security Number.pdf"
click at [402, 137] on select "Choose Default Petition PDF Packet Emergency Filing (Voluntary Petition and Cre…" at bounding box center [458, 140] width 164 height 11
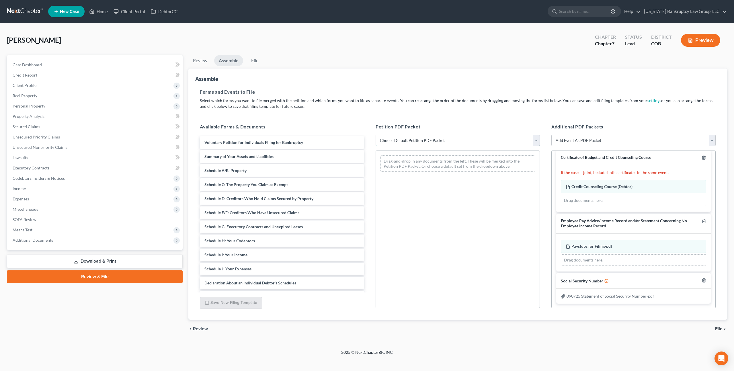
select select "1"
click at [376, 135] on select "Choose Default Petition PDF Packet Emergency Filing (Voluntary Petition and Cre…" at bounding box center [458, 140] width 164 height 11
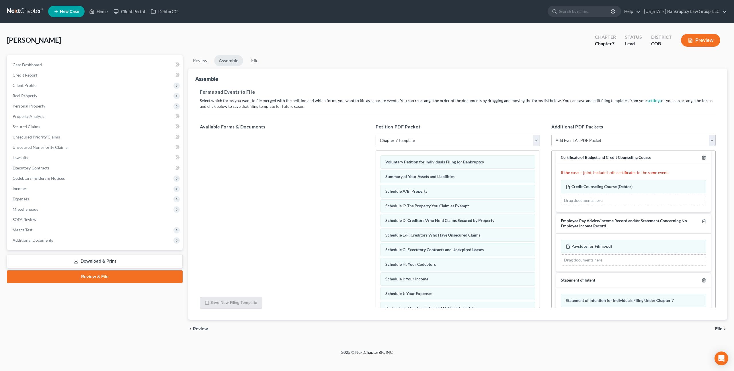
click at [721, 328] on span "File" at bounding box center [718, 329] width 7 height 5
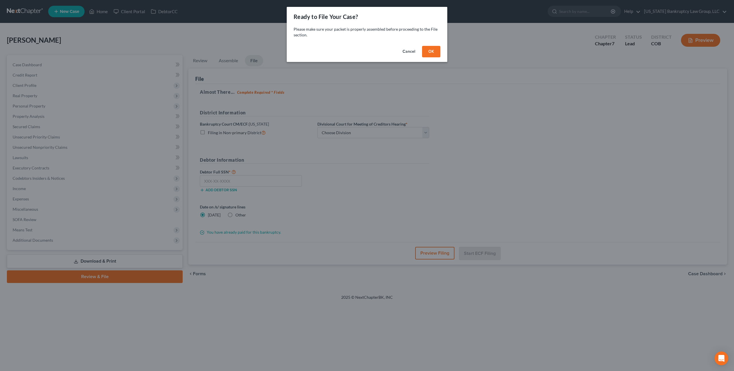
click at [414, 52] on button "Cancel" at bounding box center [409, 51] width 22 height 11
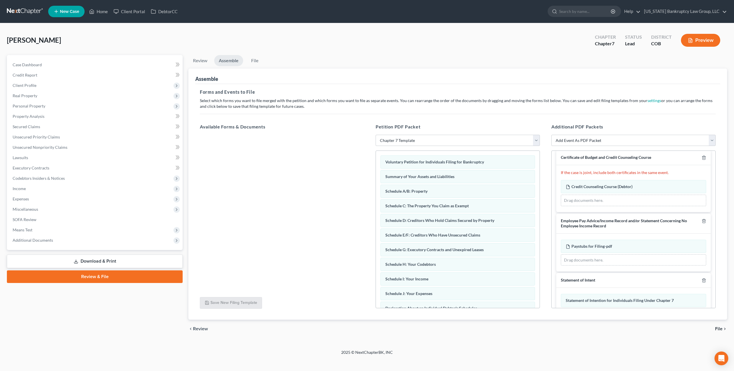
click at [719, 330] on span "File" at bounding box center [718, 329] width 7 height 5
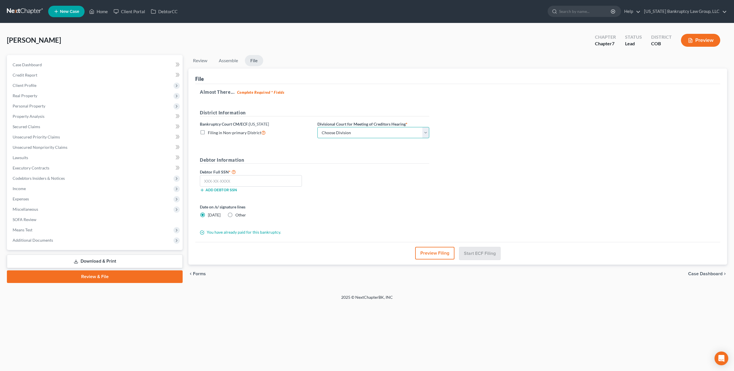
click at [408, 133] on select "Choose Division [GEOGRAPHIC_DATA]" at bounding box center [374, 132] width 112 height 11
select select "0"
click at [318, 127] on select "Choose Division [GEOGRAPHIC_DATA]" at bounding box center [374, 132] width 112 height 11
click at [230, 180] on input "text" at bounding box center [251, 180] width 102 height 11
type input "624-82-5784"
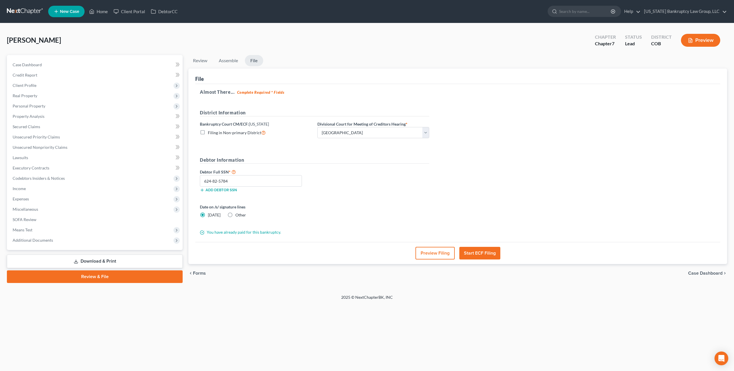
click at [472, 252] on button "Start ECF Filing" at bounding box center [479, 253] width 41 height 13
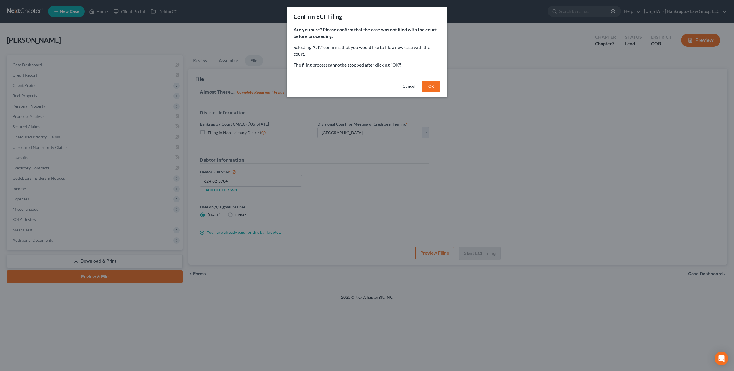
click at [427, 84] on button "OK" at bounding box center [431, 86] width 18 height 11
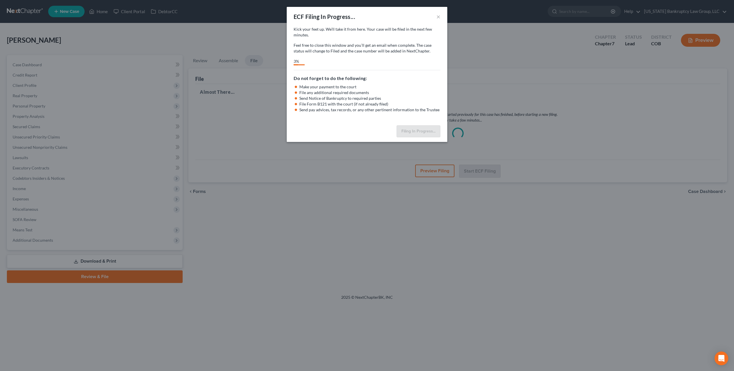
click at [240, 147] on div "ECF Filing In Progress... × Kick your feet up. We’ll take it from here. Your ca…" at bounding box center [367, 185] width 734 height 371
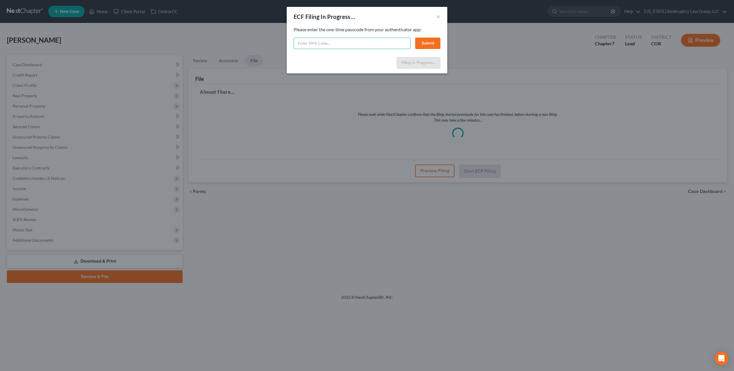
click at [381, 44] on input "text" at bounding box center [352, 43] width 117 height 11
type input "240753"
click at [427, 44] on button "Submit" at bounding box center [427, 43] width 25 height 11
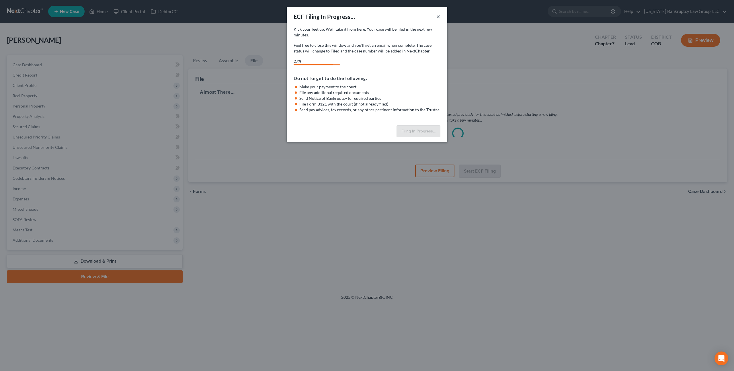
click at [438, 16] on button "×" at bounding box center [439, 16] width 4 height 7
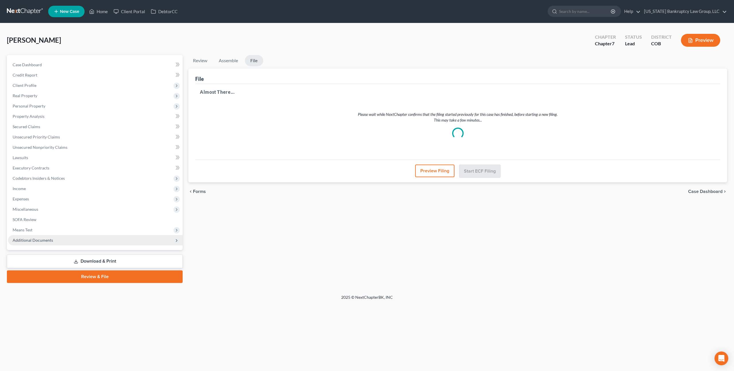
click at [44, 237] on span "Additional Documents" at bounding box center [95, 240] width 175 height 10
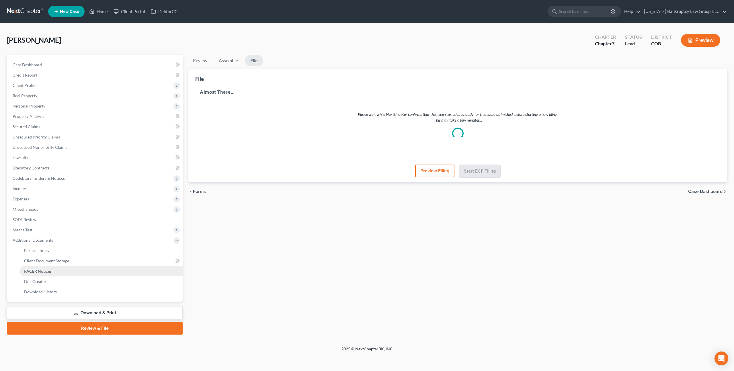
click at [50, 268] on link "PACER Notices" at bounding box center [101, 271] width 163 height 10
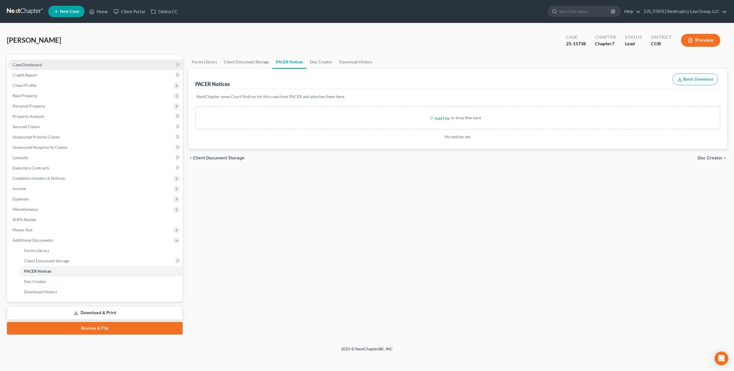
click at [26, 65] on span "Case Dashboard" at bounding box center [27, 64] width 29 height 5
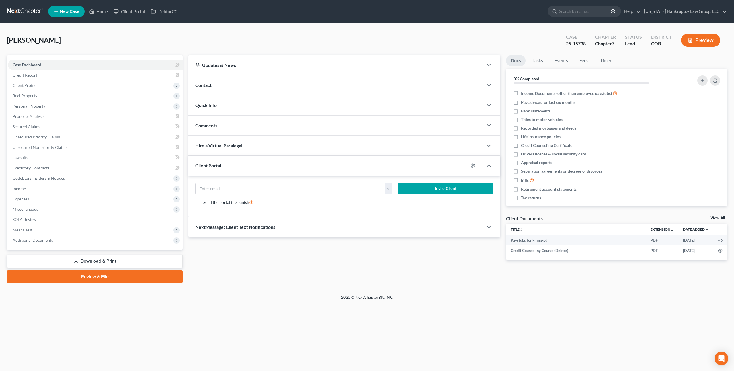
click at [32, 13] on link at bounding box center [25, 11] width 37 height 10
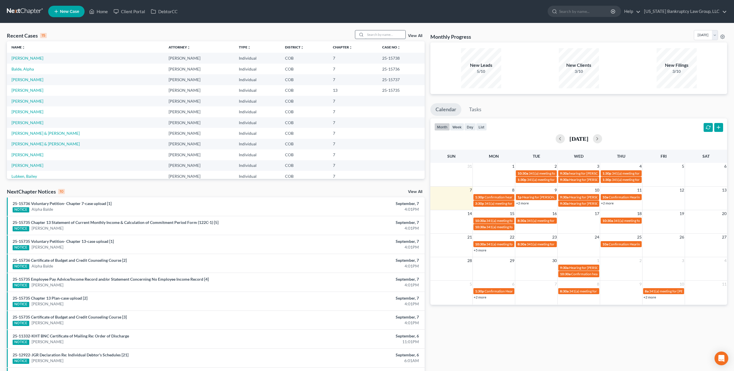
click at [377, 34] on input "search" at bounding box center [385, 34] width 40 height 8
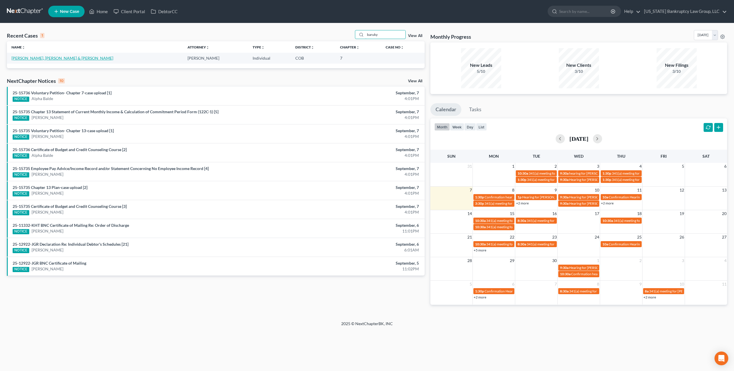
type input "baruky"
click at [31, 59] on link "[PERSON_NAME], [PERSON_NAME] & [PERSON_NAME]" at bounding box center [62, 58] width 102 height 5
